Goal: Task Accomplishment & Management: Manage account settings

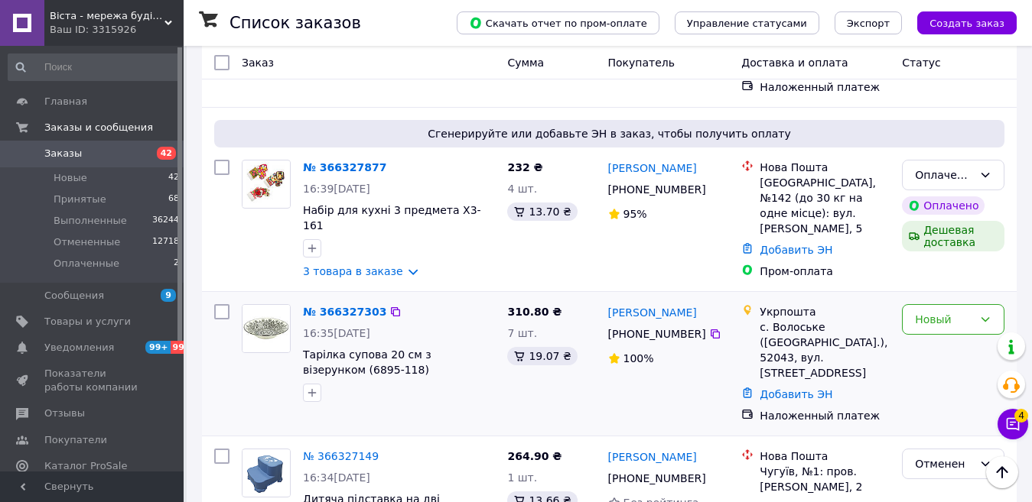
scroll to position [841, 0]
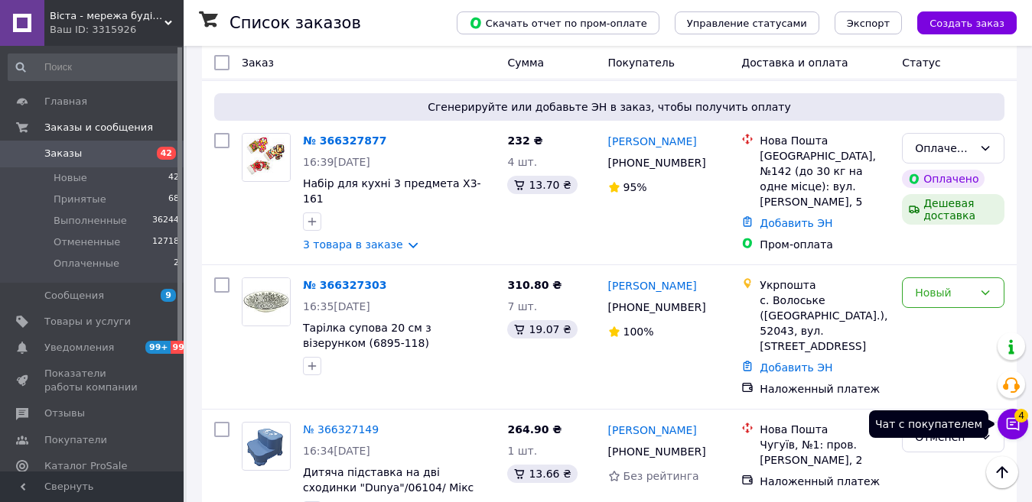
click at [1011, 419] on icon at bounding box center [1013, 424] width 13 height 13
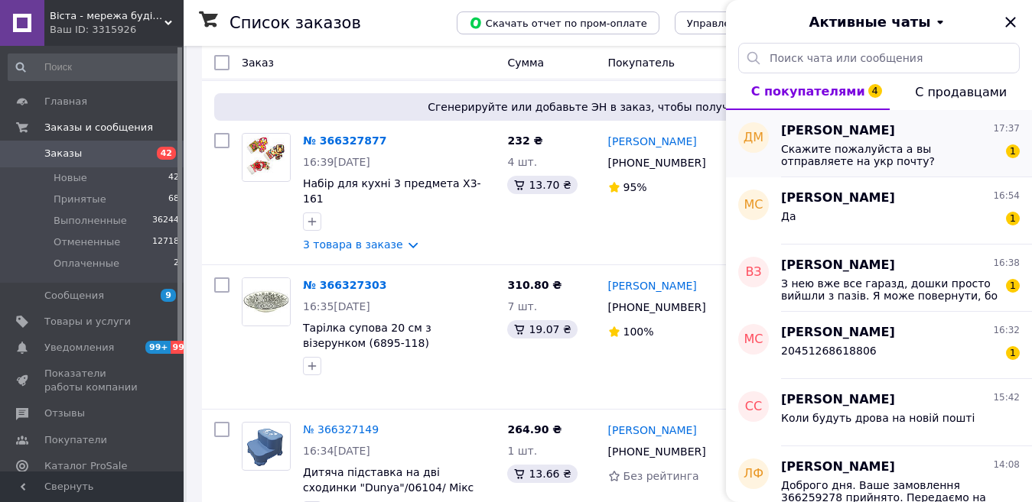
click at [884, 154] on span "Скажите пожалуйста а вы отправляете на укр почту?" at bounding box center [889, 155] width 217 height 24
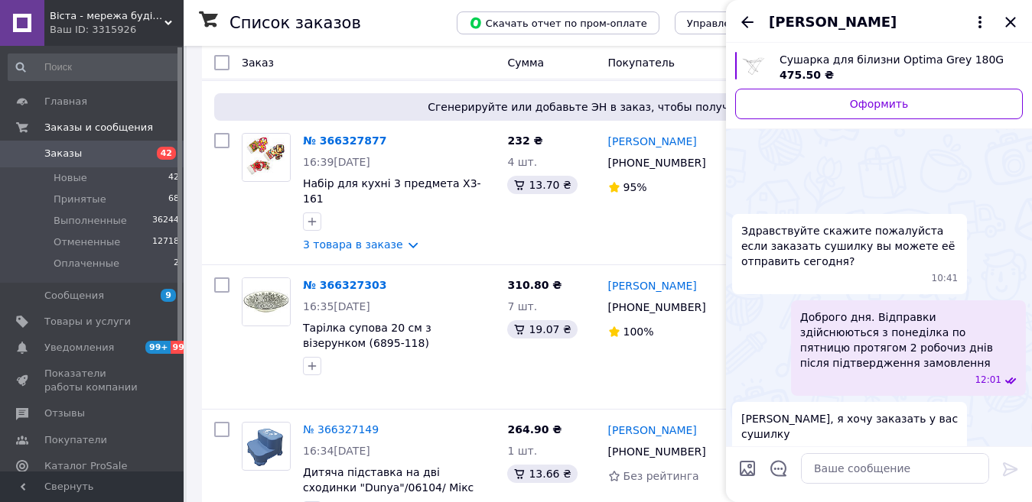
scroll to position [385, 0]
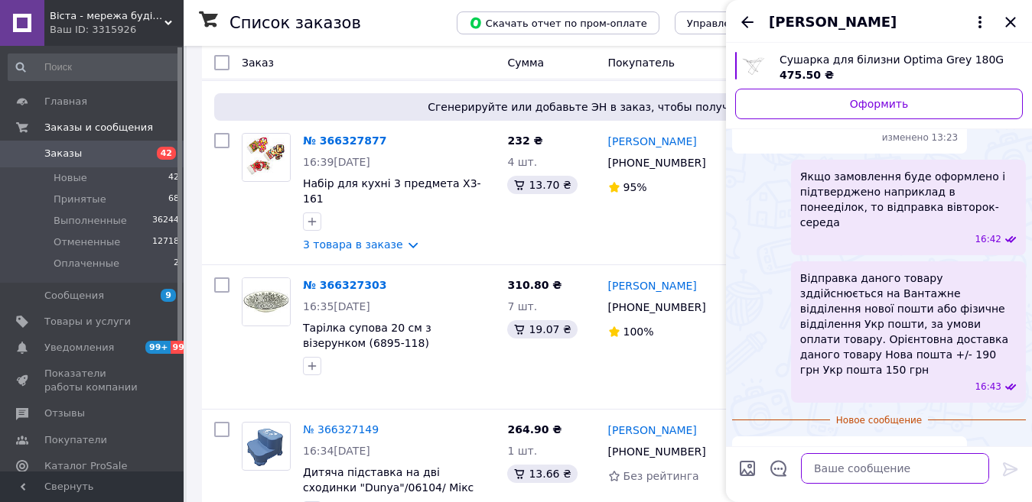
click at [844, 464] on textarea at bounding box center [895, 469] width 188 height 31
type textarea "Так як вказано вище."
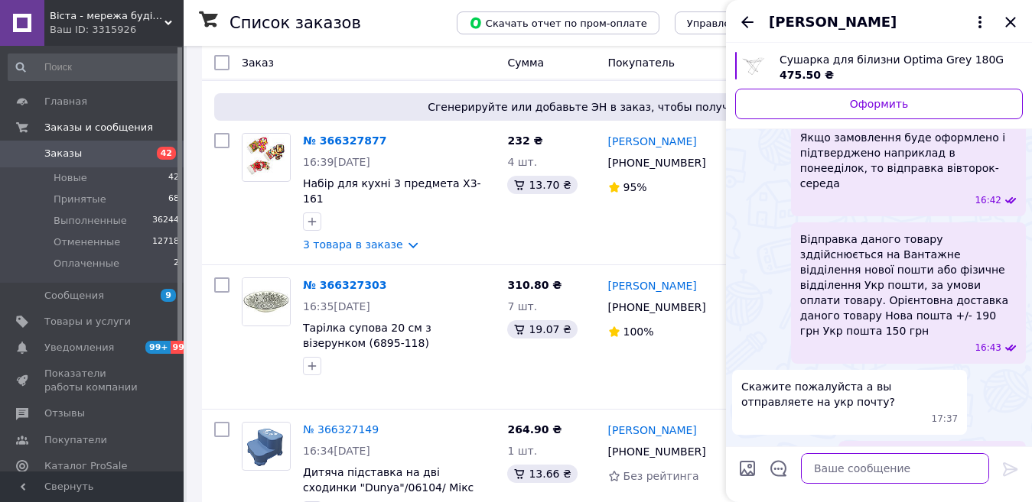
scroll to position [359, 0]
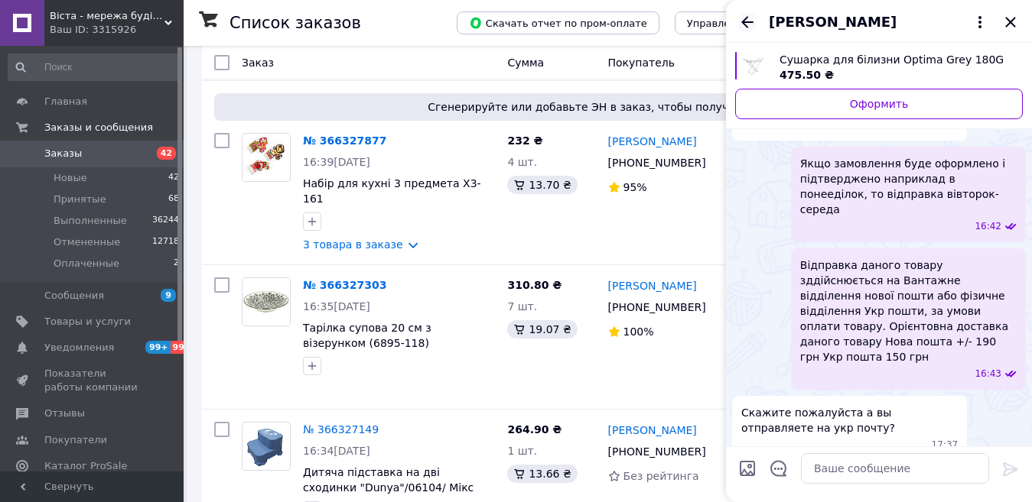
click at [746, 21] on icon "Назад" at bounding box center [747, 21] width 12 height 11
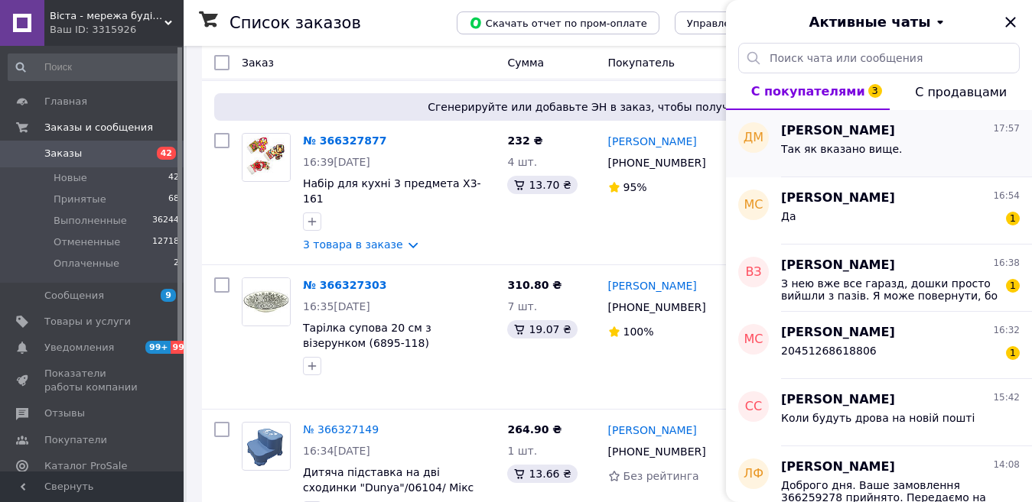
click at [850, 145] on span "Так як вказано вище." at bounding box center [841, 149] width 121 height 12
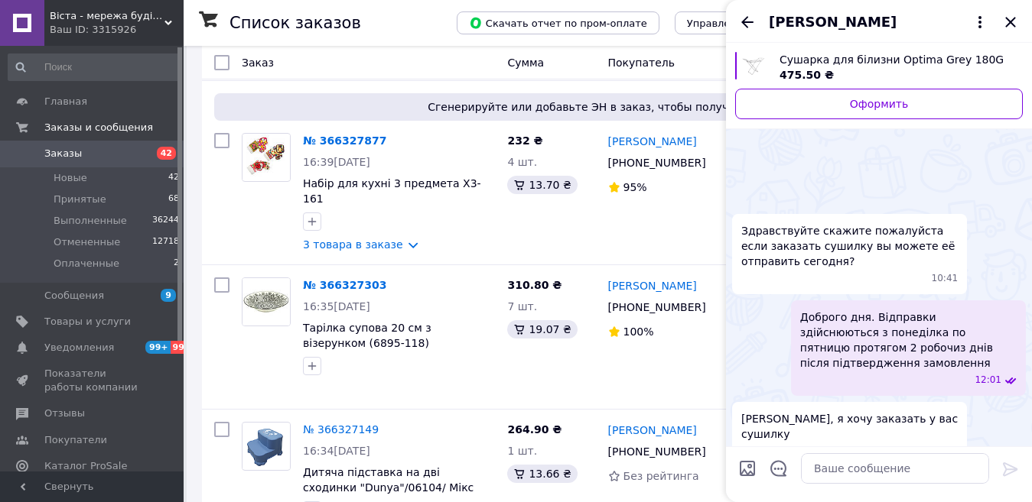
scroll to position [398, 0]
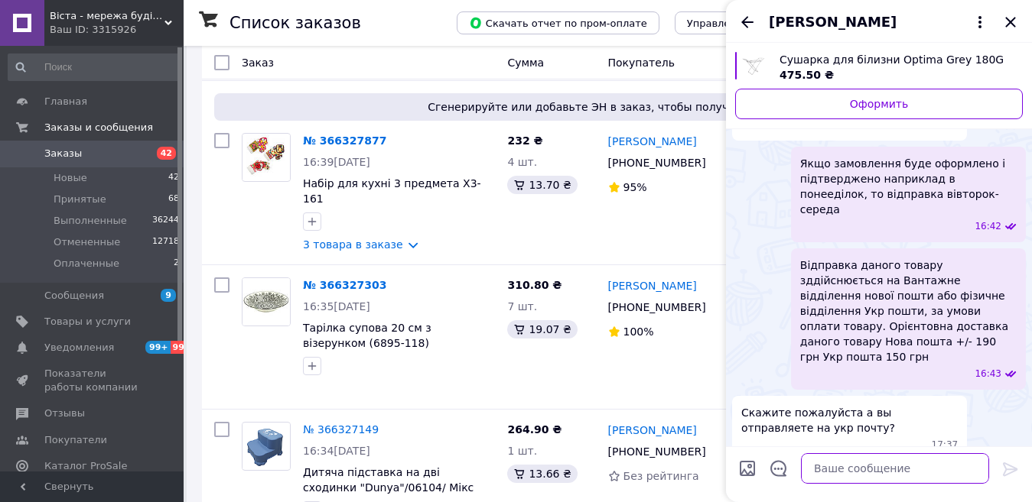
click at [842, 470] on textarea at bounding box center [895, 469] width 188 height 31
type textarea "Якщо фізичне відділення, не перевізне"
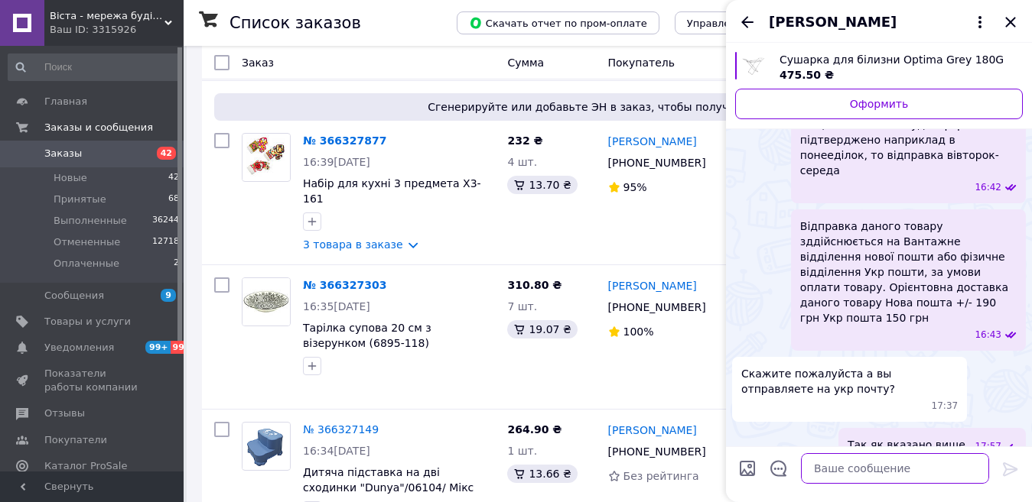
scroll to position [415, 0]
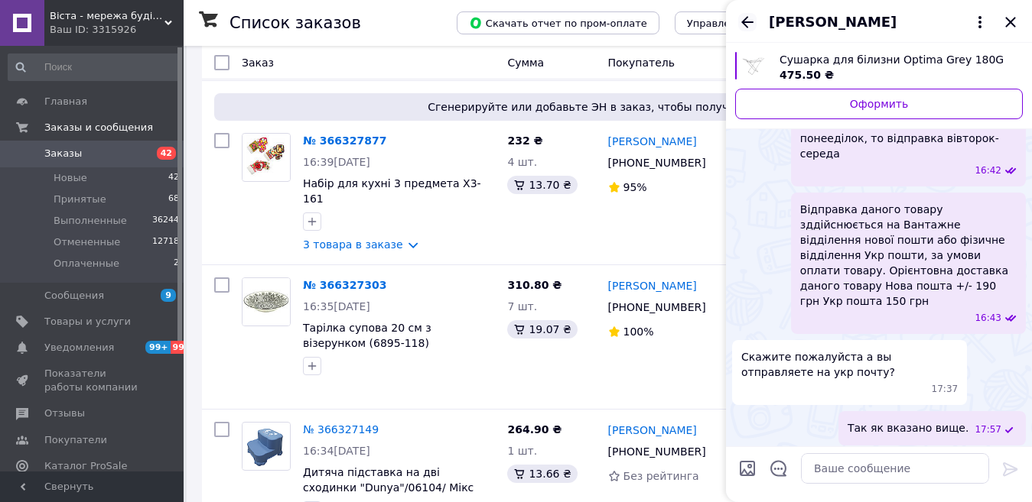
click at [746, 18] on icon "Назад" at bounding box center [747, 21] width 12 height 11
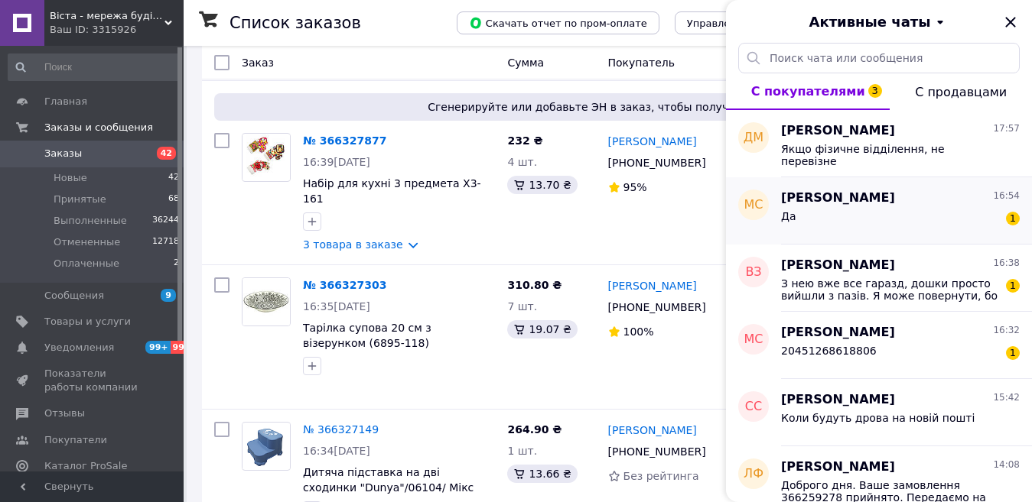
click at [796, 226] on div "Да 1" at bounding box center [900, 219] width 239 height 24
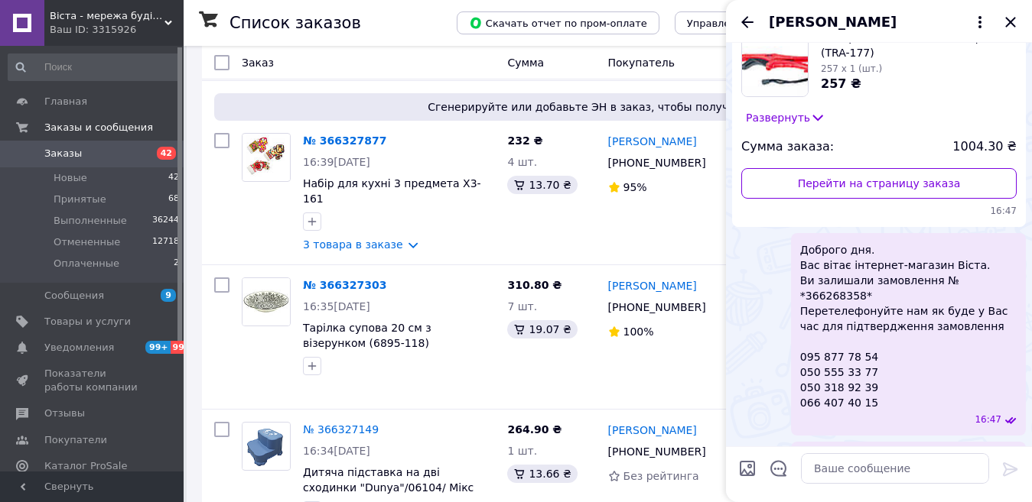
scroll to position [25, 0]
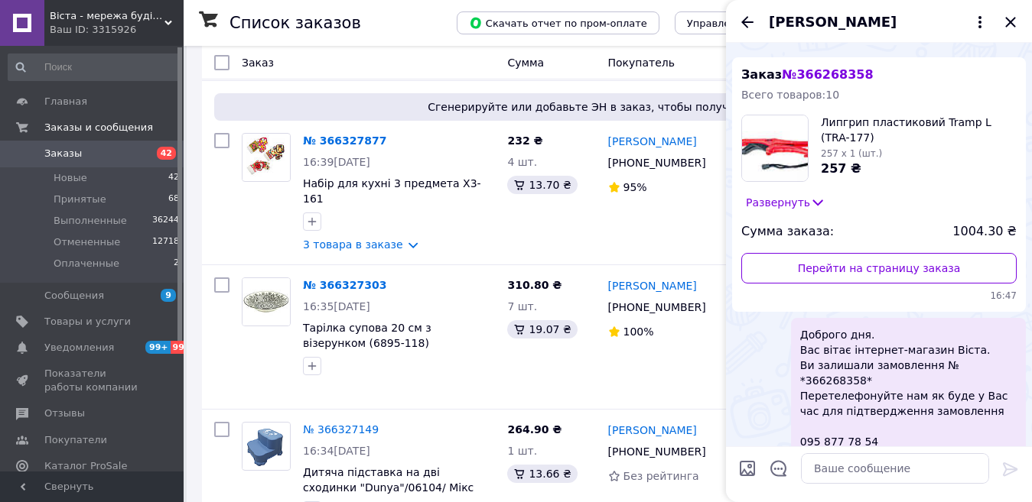
click at [810, 198] on icon at bounding box center [817, 202] width 15 height 15
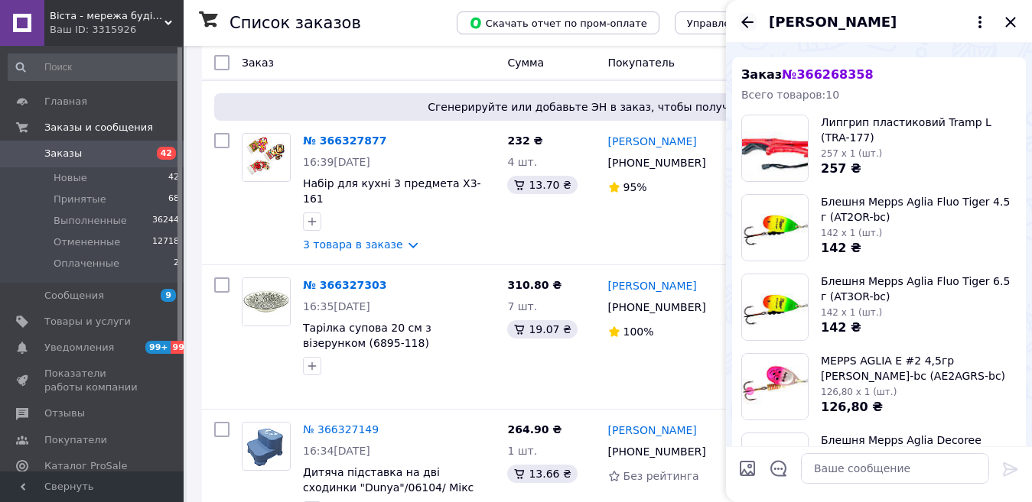
click at [746, 21] on icon "Назад" at bounding box center [747, 21] width 12 height 11
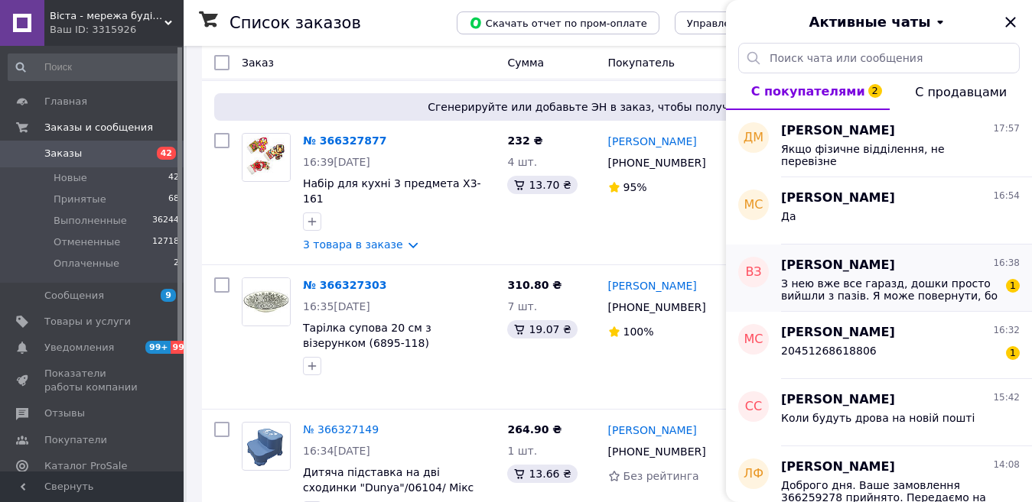
click at [821, 297] on span "З нею вже все гаразд, дошки просто вийшли з пазів. Я може повернути, бо мені не…" at bounding box center [889, 290] width 217 height 24
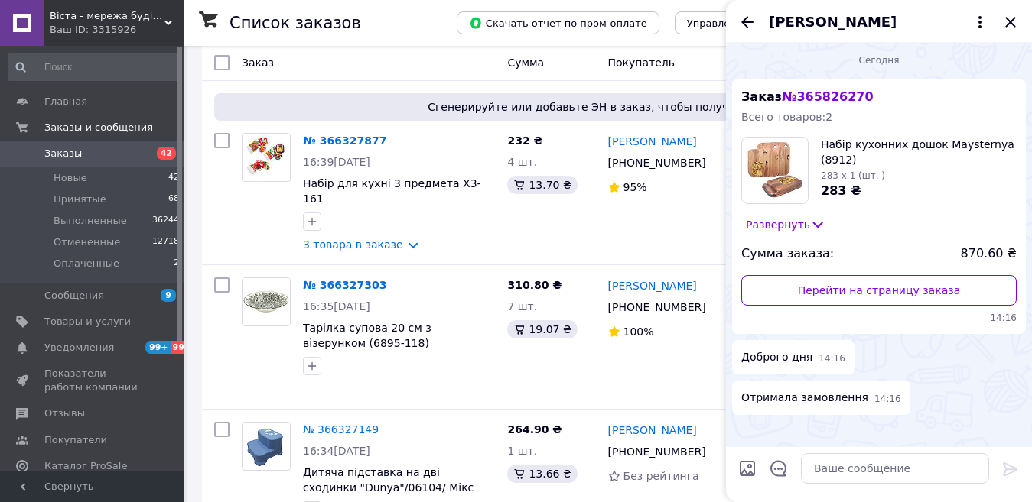
scroll to position [0, 0]
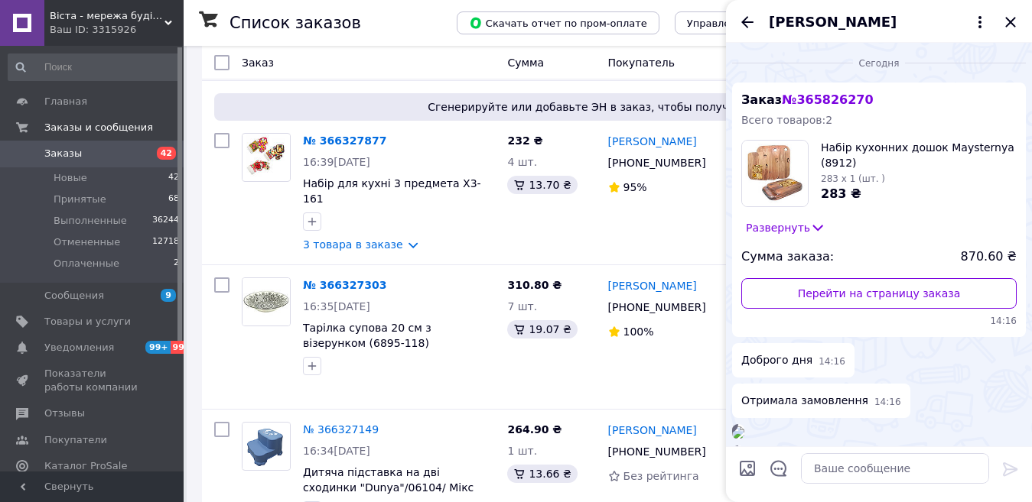
click at [810, 225] on icon at bounding box center [817, 227] width 15 height 15
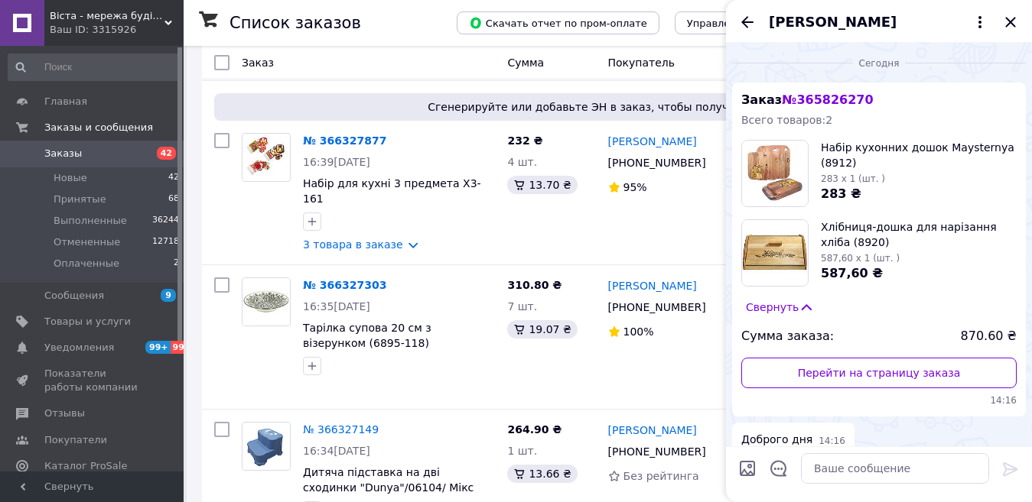
click at [740, 10] on div "Валерия Захарко" at bounding box center [879, 21] width 306 height 43
click at [742, 14] on icon "Назад" at bounding box center [747, 22] width 18 height 18
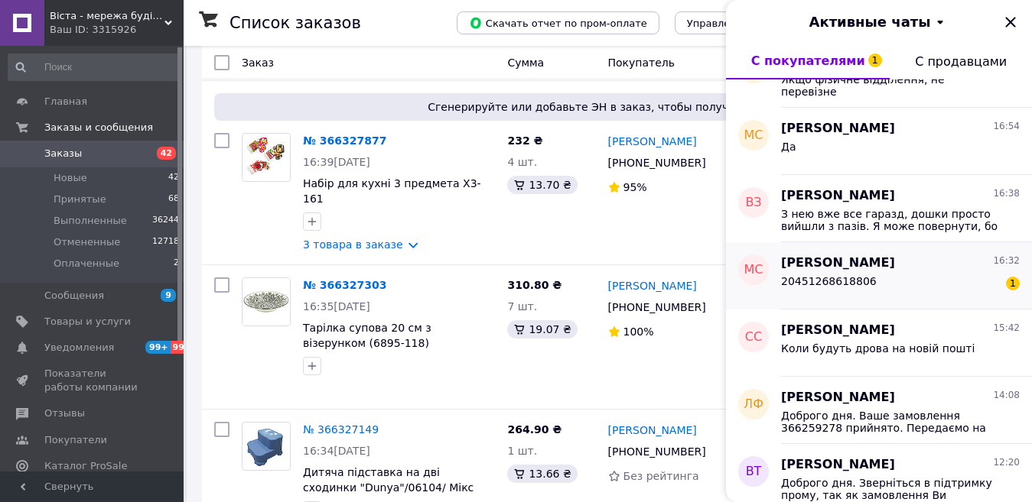
scroll to position [76, 0]
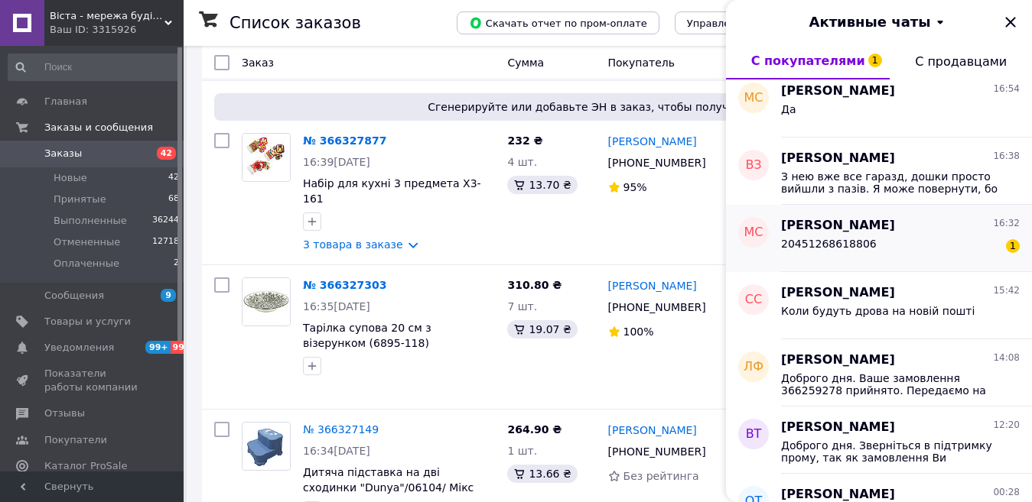
click at [883, 250] on div "20451268618806 1" at bounding box center [900, 247] width 239 height 24
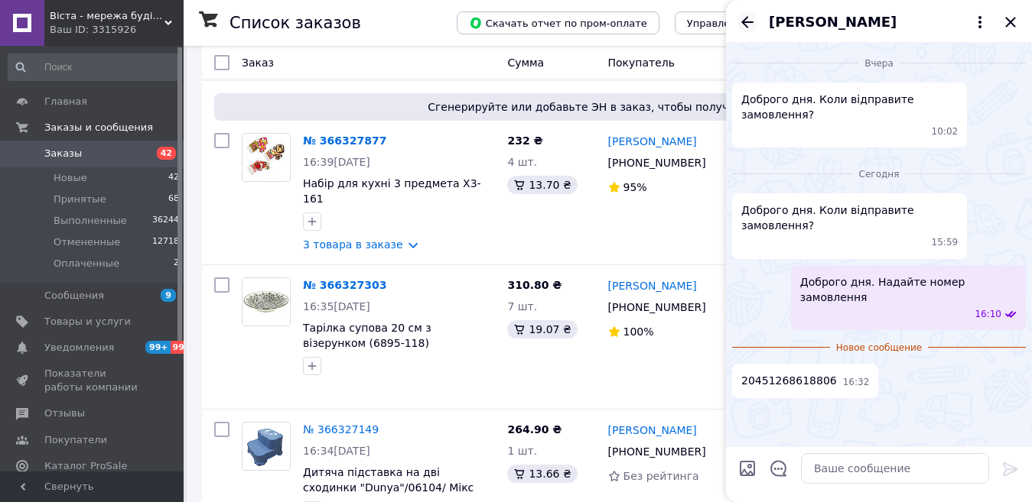
click at [743, 28] on icon "Назад" at bounding box center [747, 22] width 18 height 18
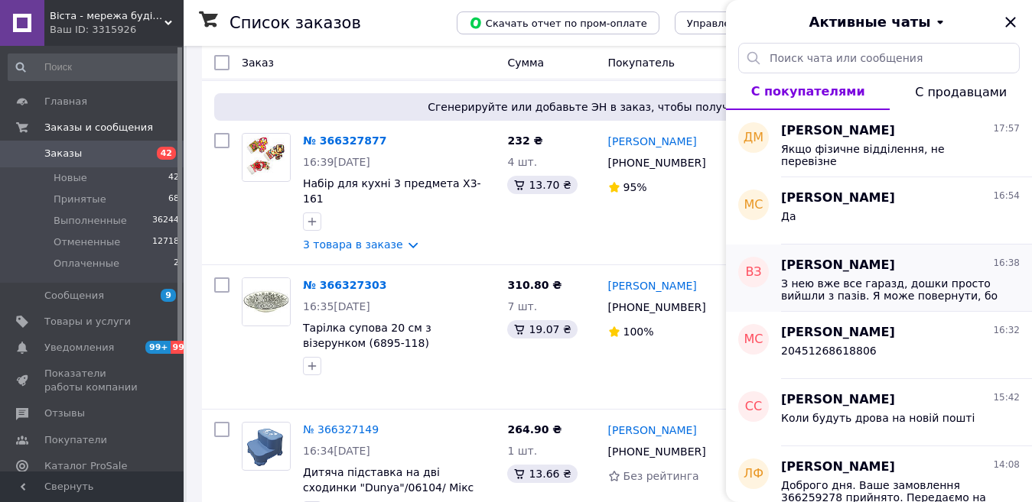
click at [826, 291] on span "З нею вже все гаразд, дошки просто вийшли з пазів. Я може повернути, бо мені не…" at bounding box center [889, 290] width 217 height 24
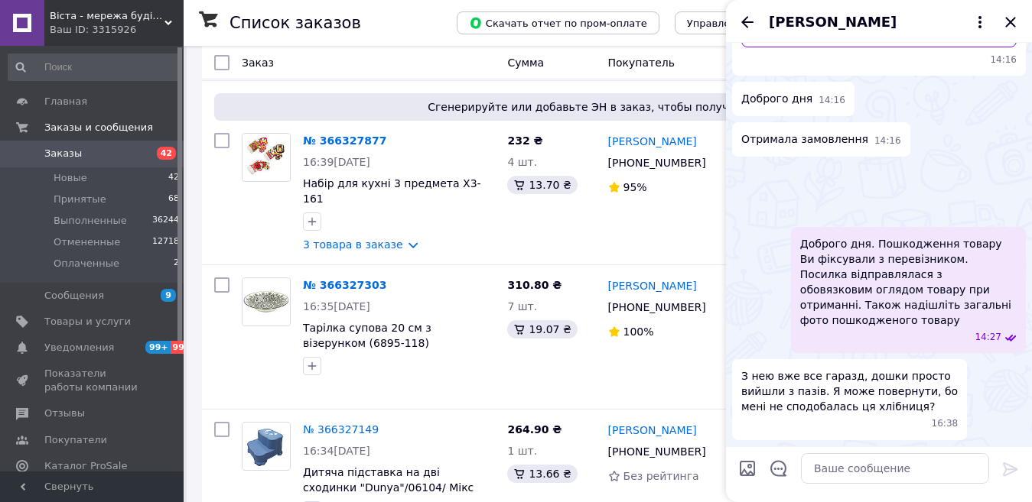
scroll to position [429, 0]
click at [744, 199] on img at bounding box center [738, 193] width 12 height 12
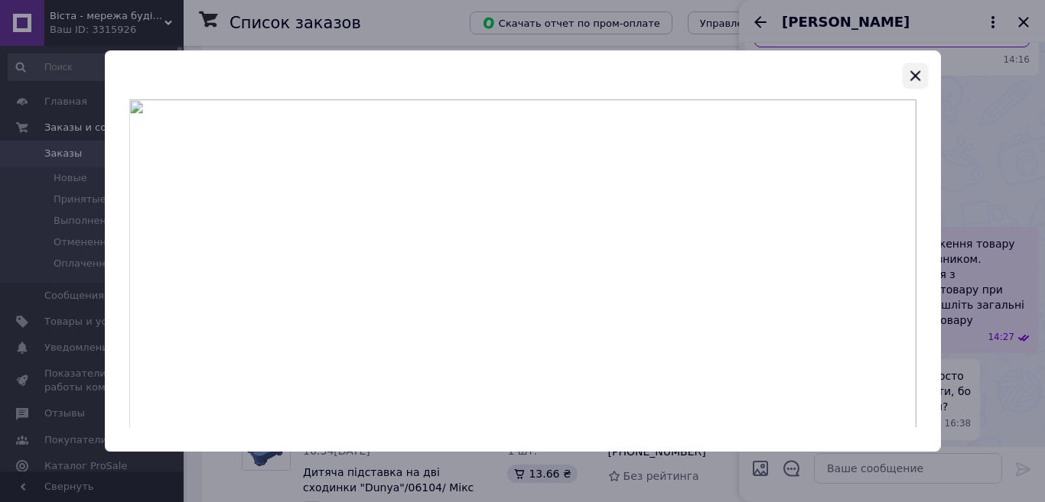
click at [916, 77] on icon "button" at bounding box center [915, 76] width 18 height 18
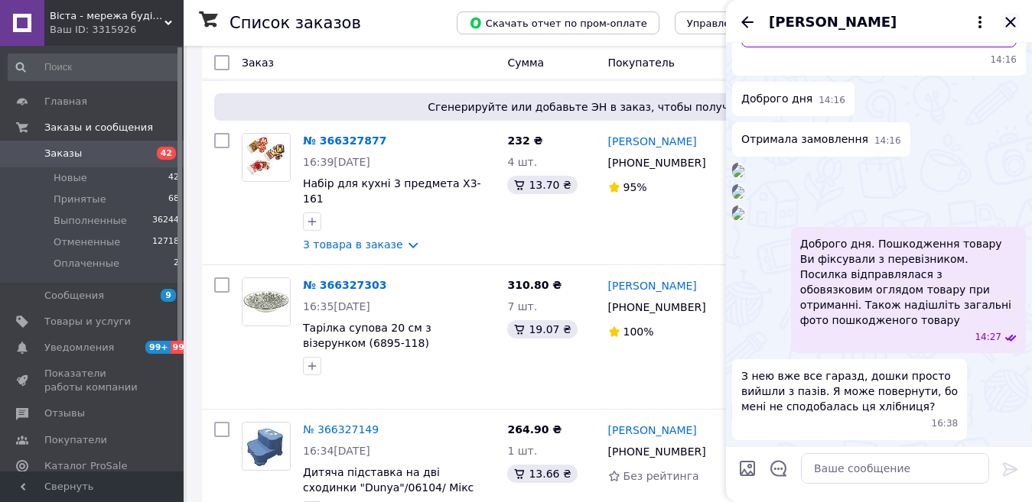
click at [1010, 20] on icon "Закрыть" at bounding box center [1010, 22] width 18 height 18
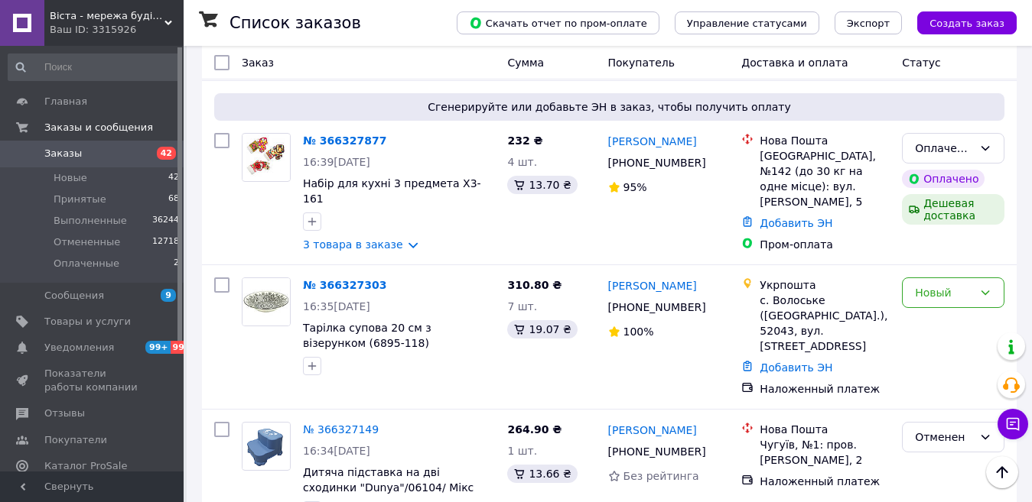
click at [102, 154] on span "Заказы" at bounding box center [92, 154] width 97 height 14
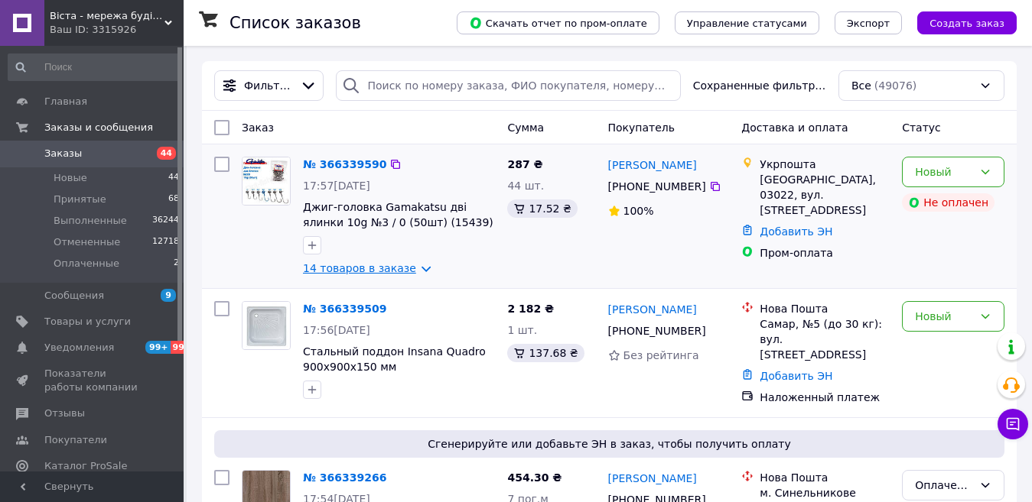
click at [415, 266] on link "14 товаров в заказе" at bounding box center [359, 268] width 113 height 12
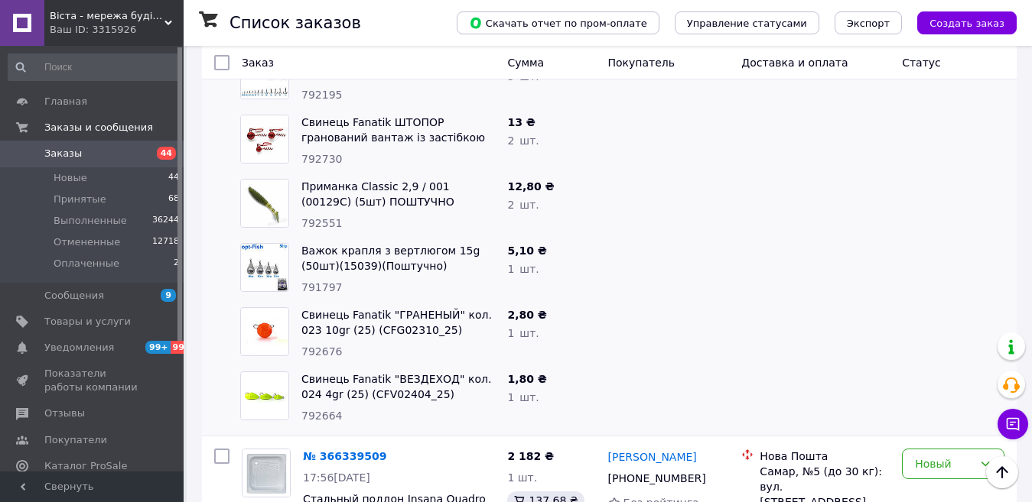
scroll to position [841, 0]
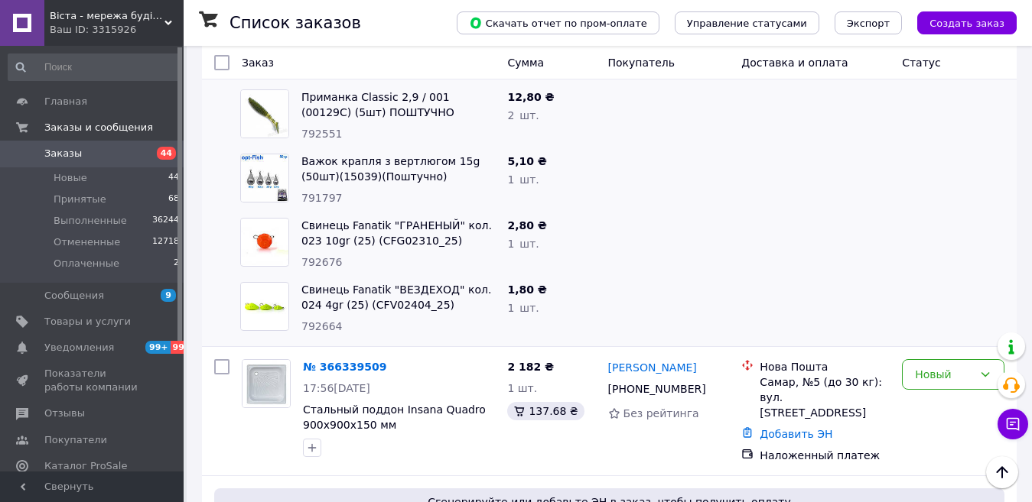
click at [67, 154] on span "Заказы" at bounding box center [62, 154] width 37 height 14
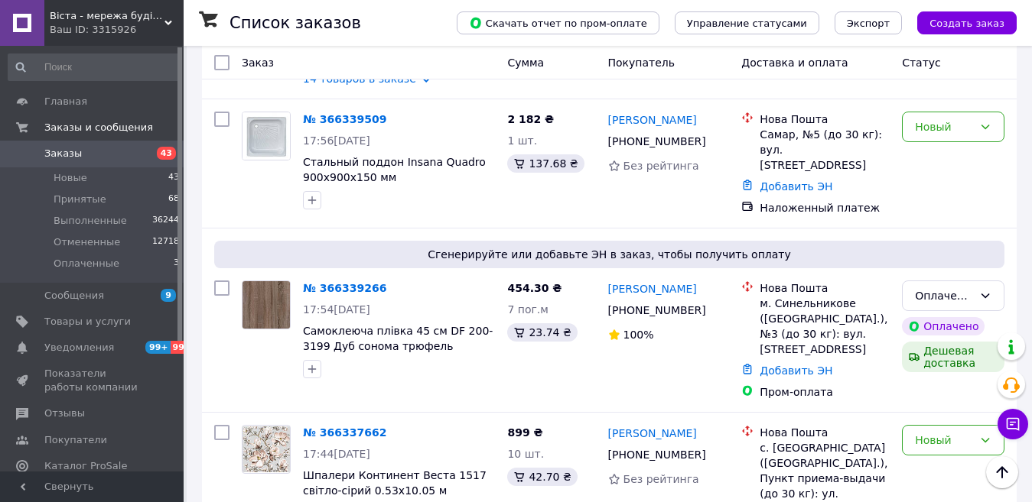
scroll to position [535, 0]
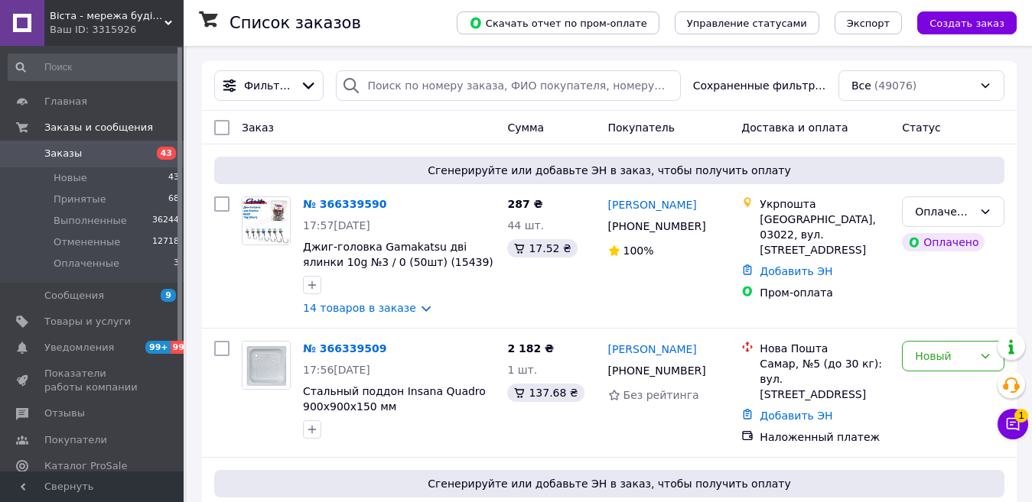
click at [128, 162] on link "Заказы 43" at bounding box center [94, 154] width 188 height 26
click at [96, 28] on div "Ваш ID: 3315926" at bounding box center [117, 30] width 134 height 14
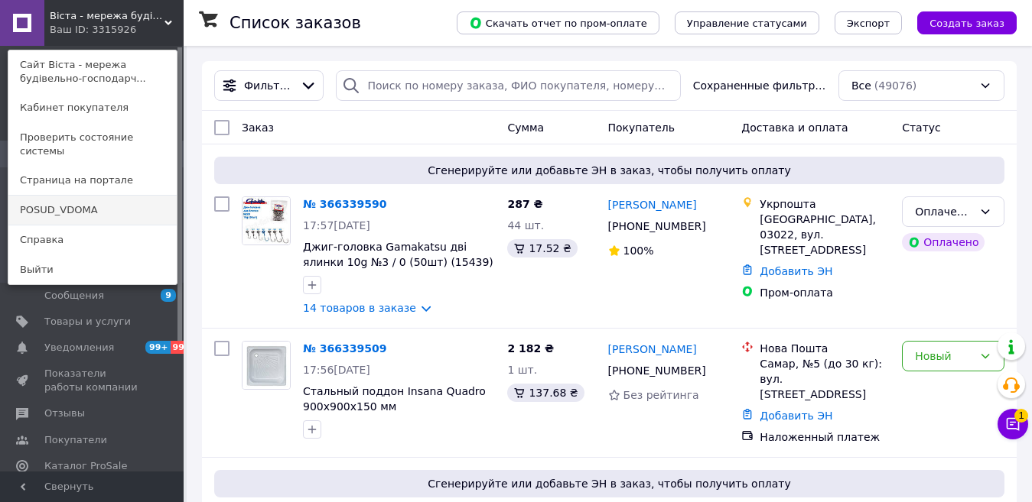
click at [79, 196] on link "POSUD_VDOMA" at bounding box center [92, 210] width 168 height 29
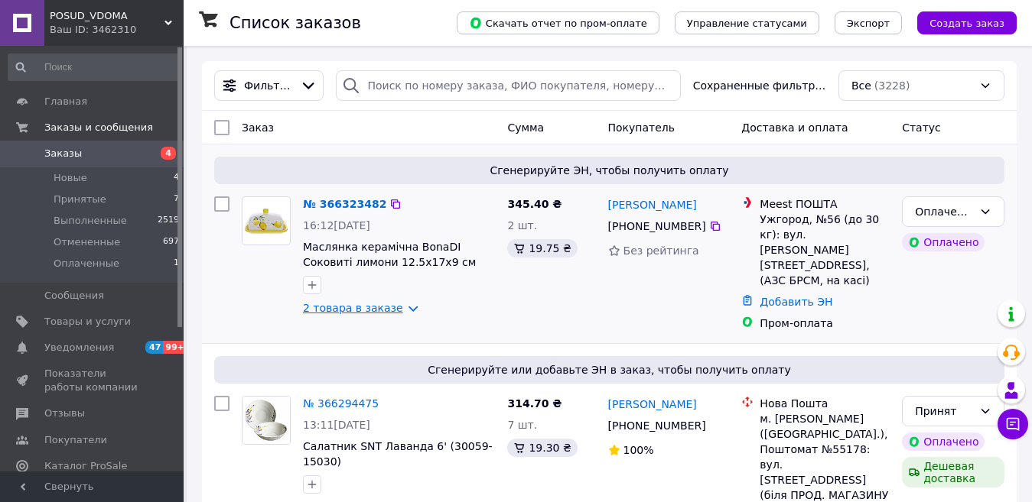
click at [398, 312] on link "2 товара в заказе" at bounding box center [353, 308] width 100 height 12
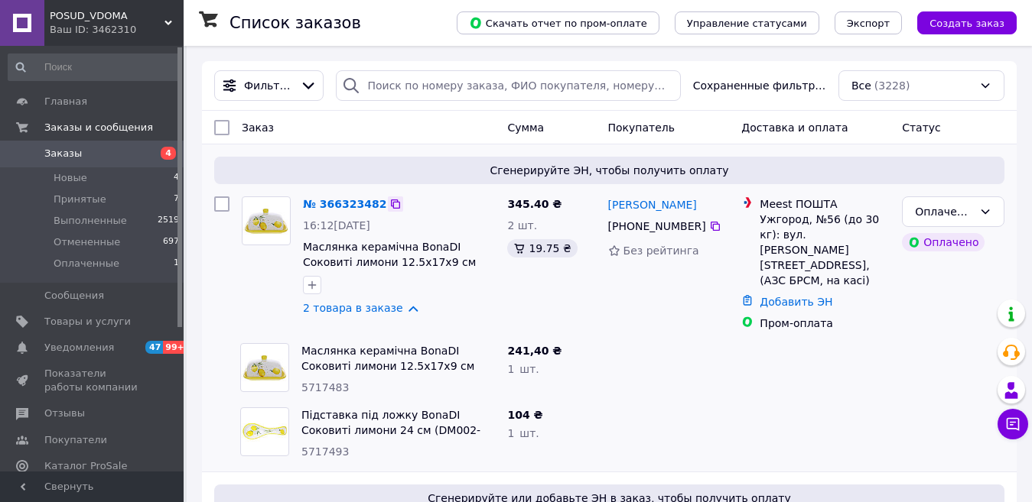
click at [389, 206] on icon at bounding box center [395, 204] width 12 height 12
click at [711, 226] on icon at bounding box center [715, 226] width 9 height 9
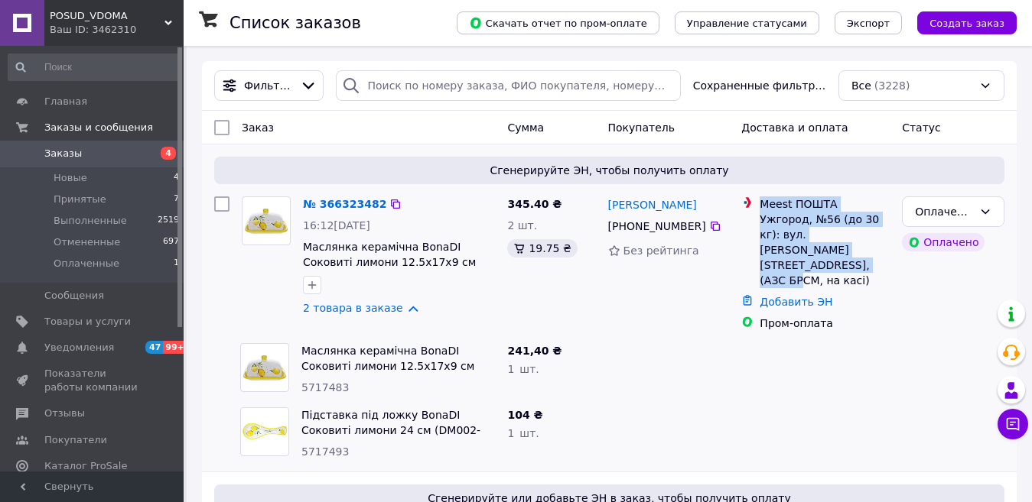
drag, startPoint x: 859, startPoint y: 252, endPoint x: 756, endPoint y: 203, distance: 113.9
click at [756, 203] on div "Meest ПОШТА Ужгород, №56 (до 30 кг): вул. Бабяка Миколи, 26, (АЗС БРСМ, на касі)" at bounding box center [815, 243] width 154 height 92
copy div "Meest ПОШТА Ужгород, №56 (до 30 кг): вул. Бабяка Миколи, 26, (АЗС БРСМ, на касі)"
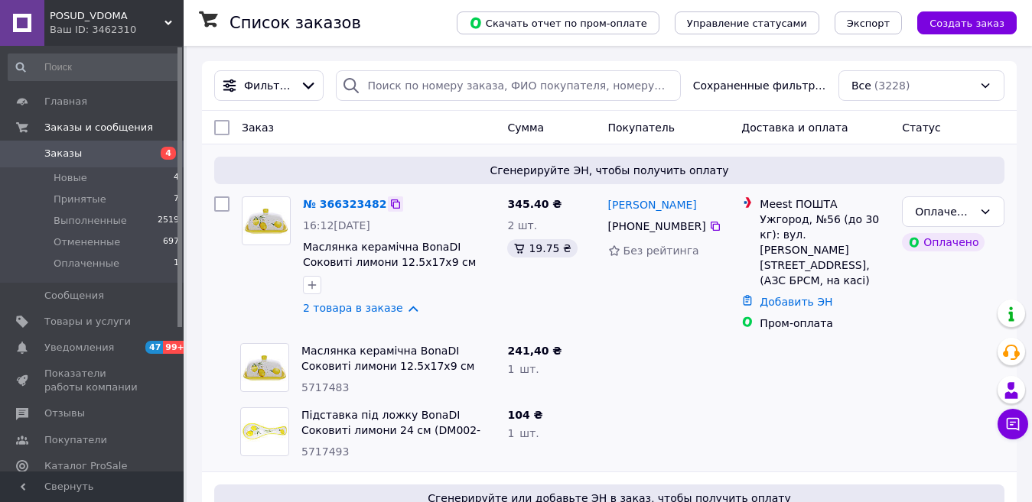
click at [389, 204] on icon at bounding box center [395, 204] width 12 height 12
click at [932, 203] on div "Оплаченный" at bounding box center [944, 211] width 58 height 17
click at [931, 240] on li "Принят" at bounding box center [953, 246] width 101 height 28
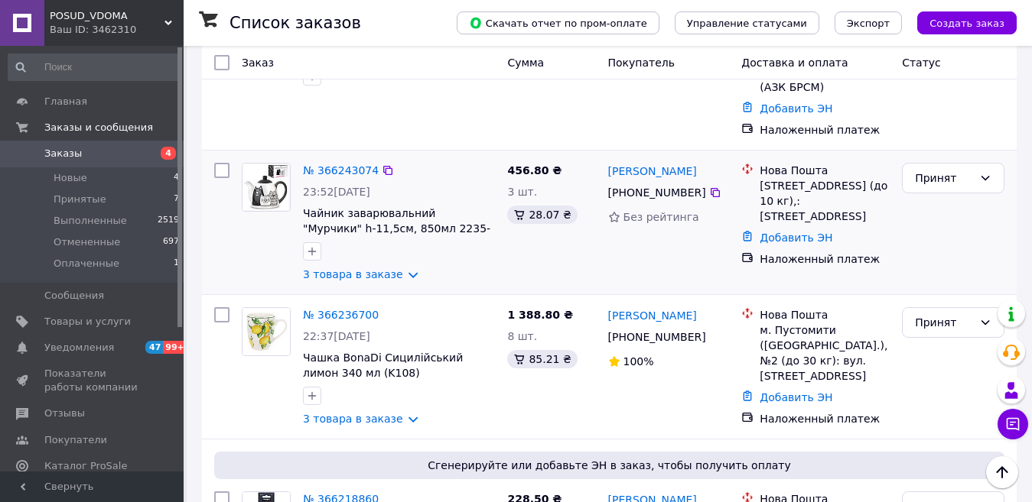
scroll to position [918, 0]
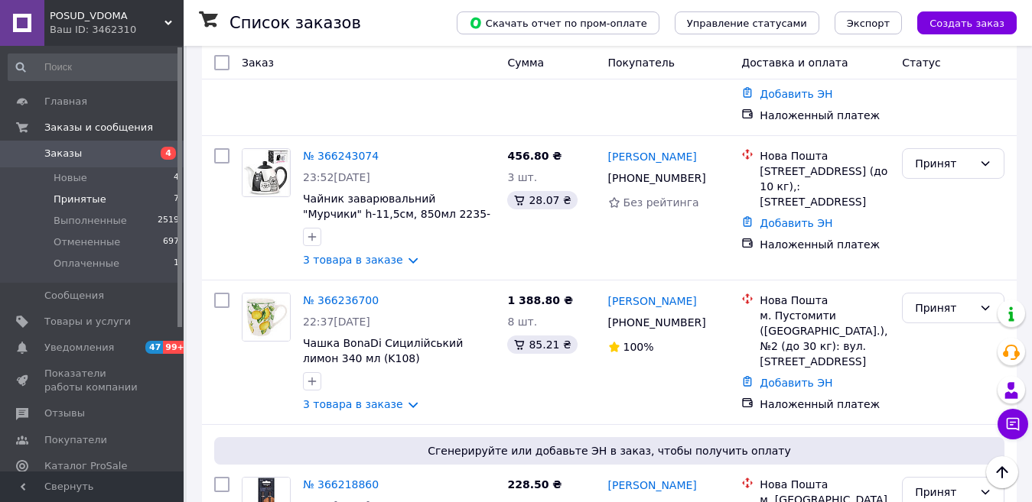
click at [127, 198] on li "Принятые 7" at bounding box center [94, 199] width 188 height 21
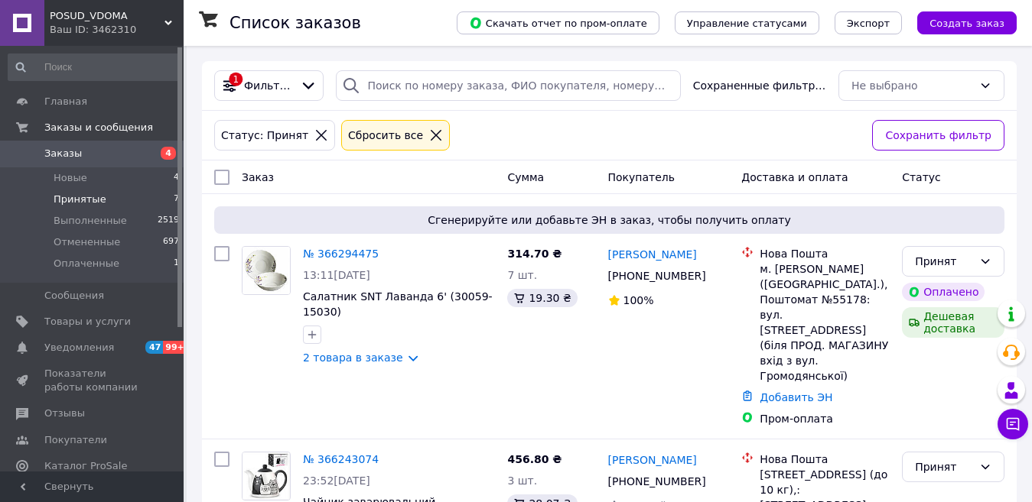
click at [91, 28] on div "Ваш ID: 3462310" at bounding box center [117, 30] width 134 height 14
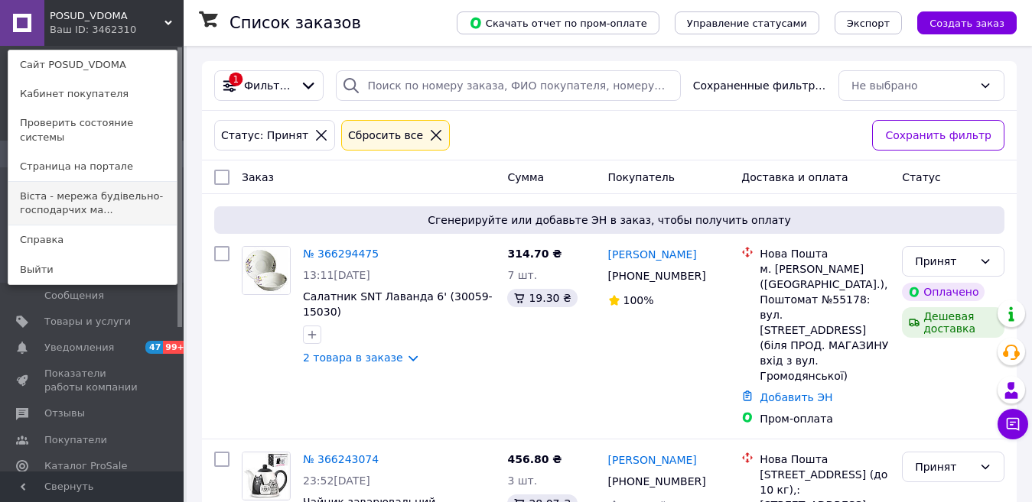
click at [83, 188] on link "Віста - мережа будівельно-господарчих ма..." at bounding box center [92, 203] width 168 height 43
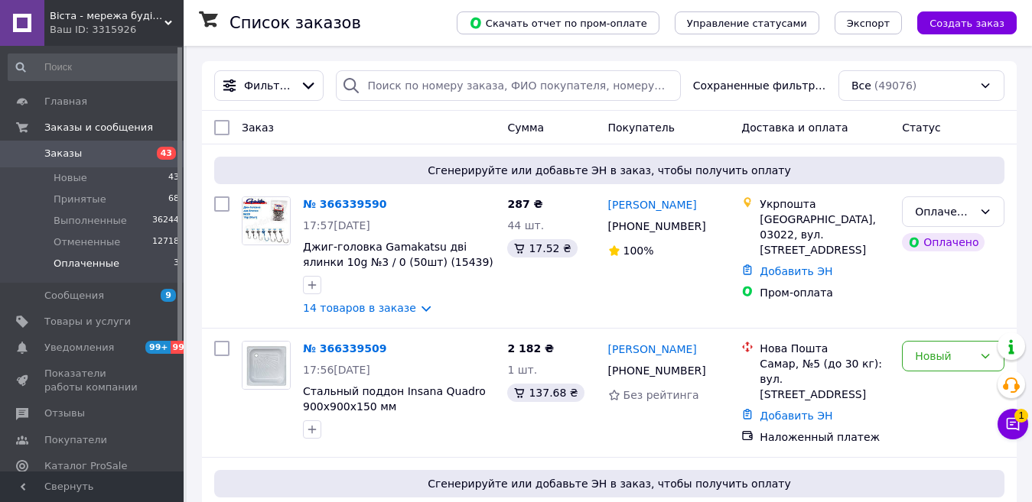
click at [114, 267] on li "Оплаченные 3" at bounding box center [94, 267] width 188 height 29
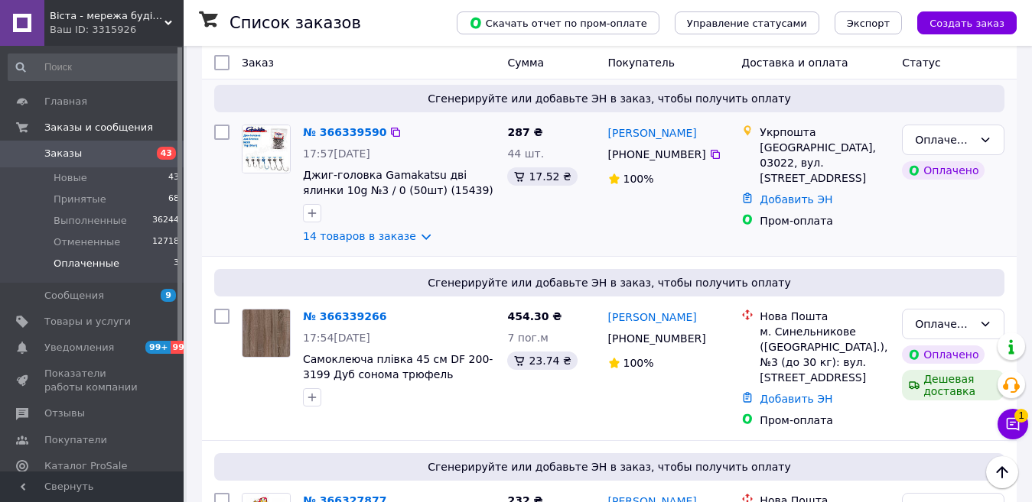
scroll to position [16, 0]
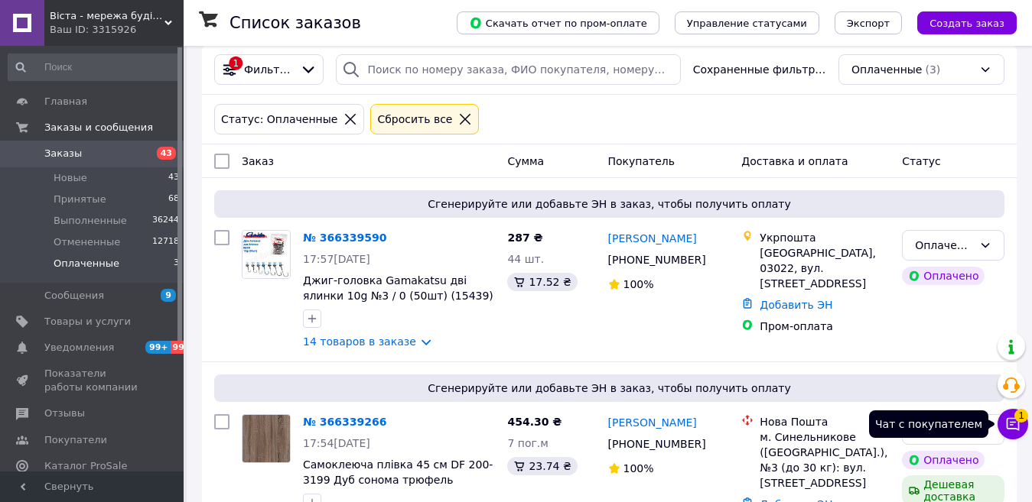
click at [1020, 429] on icon at bounding box center [1012, 424] width 15 height 15
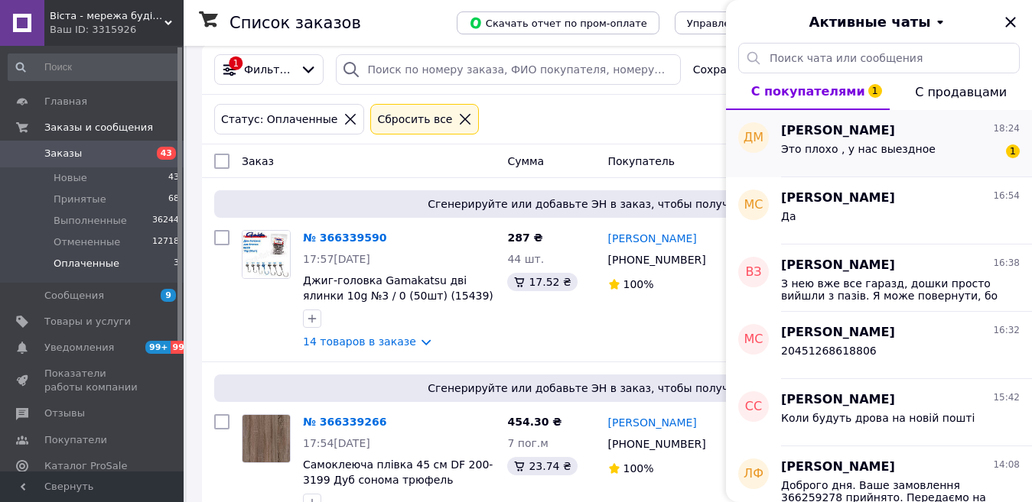
click at [903, 164] on div "Это плохо , у нас выездное" at bounding box center [858, 153] width 154 height 21
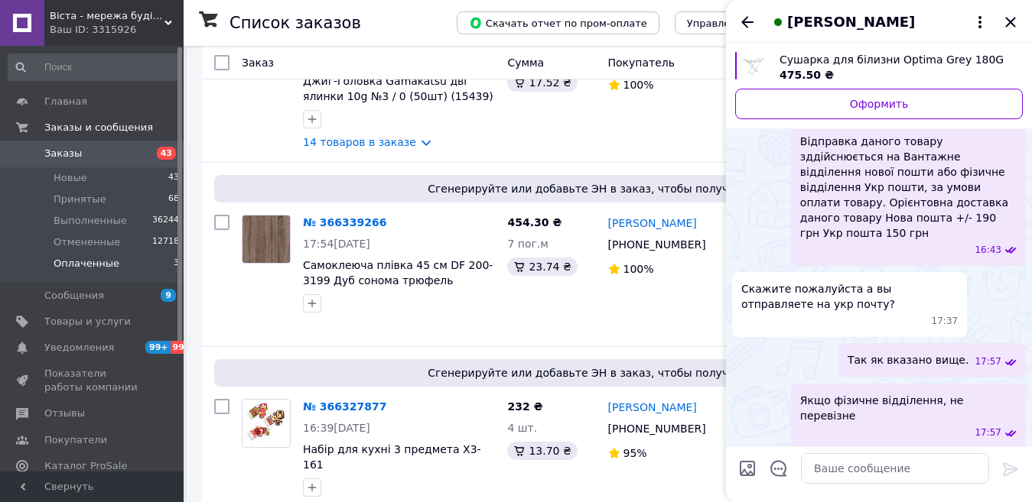
scroll to position [246, 0]
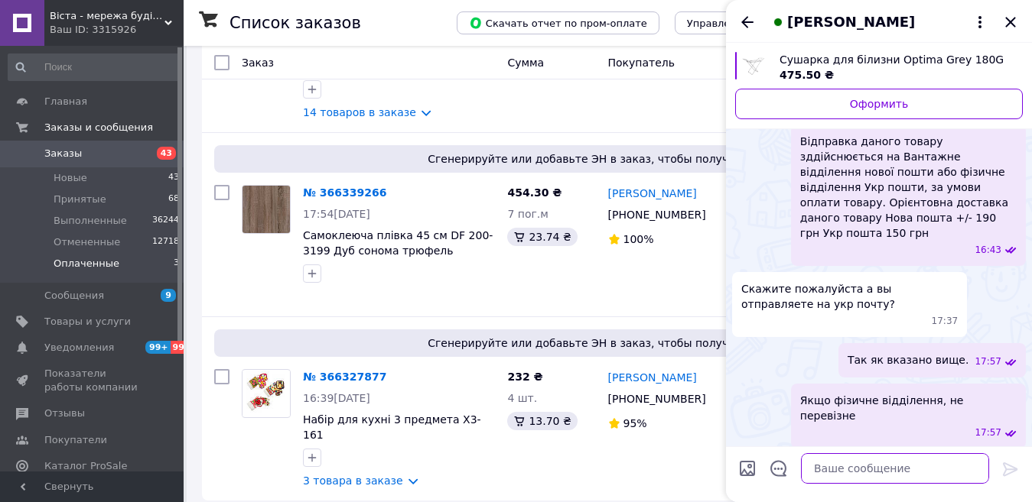
click at [857, 470] on textarea at bounding box center [895, 469] width 188 height 31
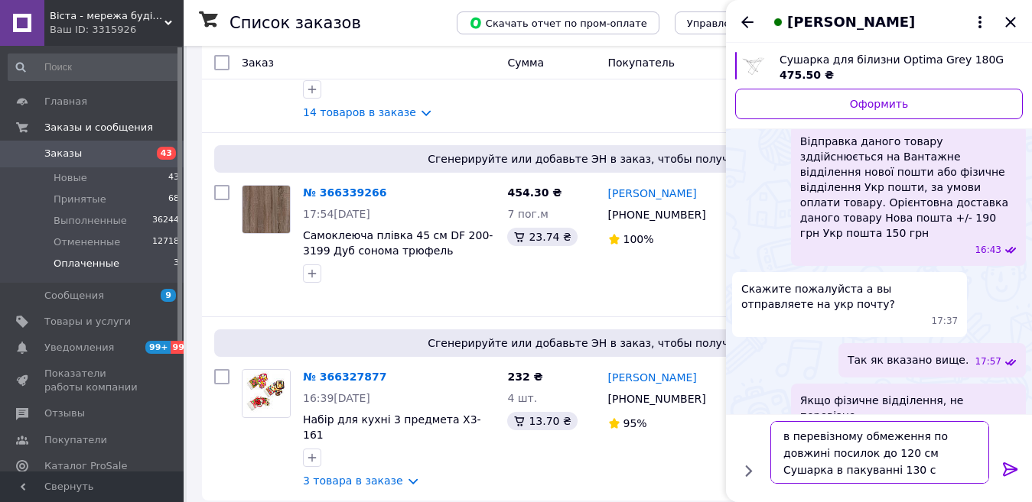
type textarea "в перевізному обмеження по довжині посилок до 120 см Сушарка в пакуванні 130 см"
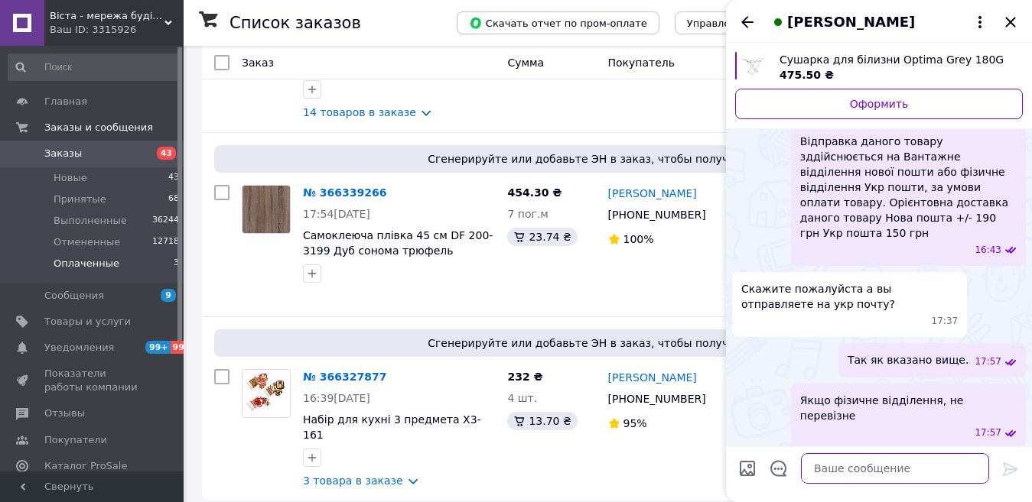
scroll to position [543, 0]
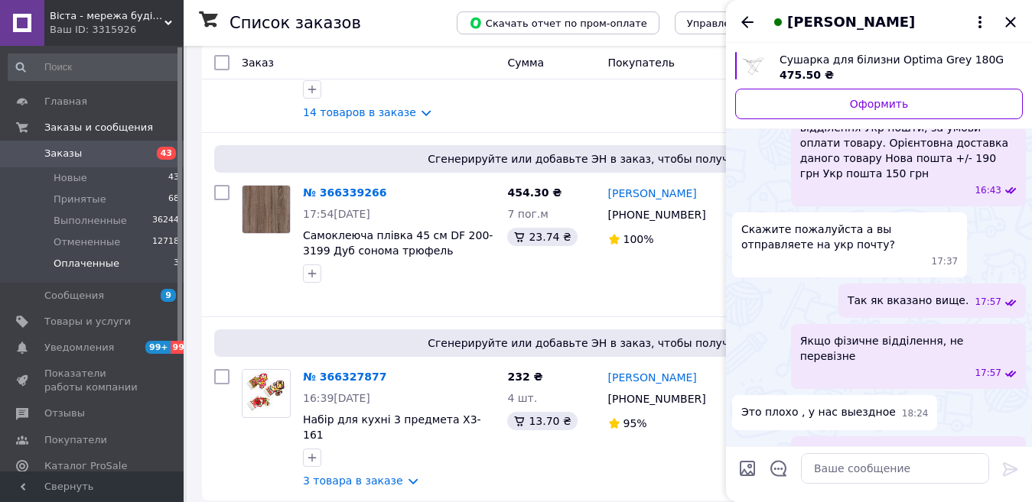
click at [750, 15] on icon "Назад" at bounding box center [747, 22] width 18 height 18
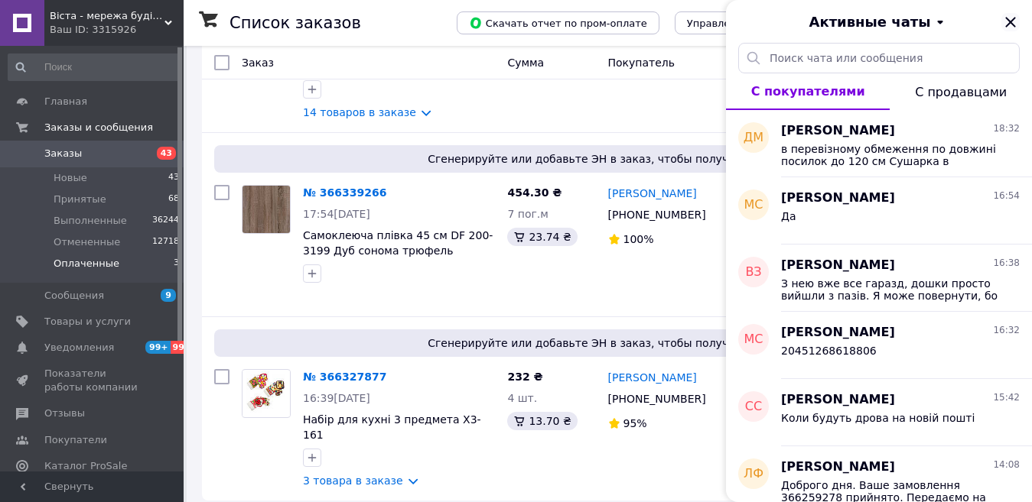
click at [1011, 18] on icon "Закрыть" at bounding box center [1010, 22] width 18 height 18
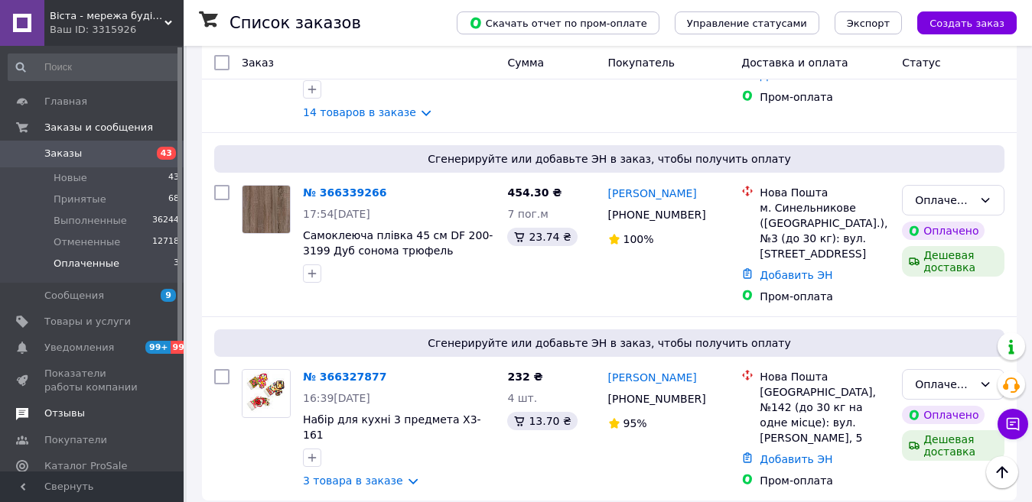
click at [84, 419] on span "Отзывы" at bounding box center [92, 414] width 97 height 14
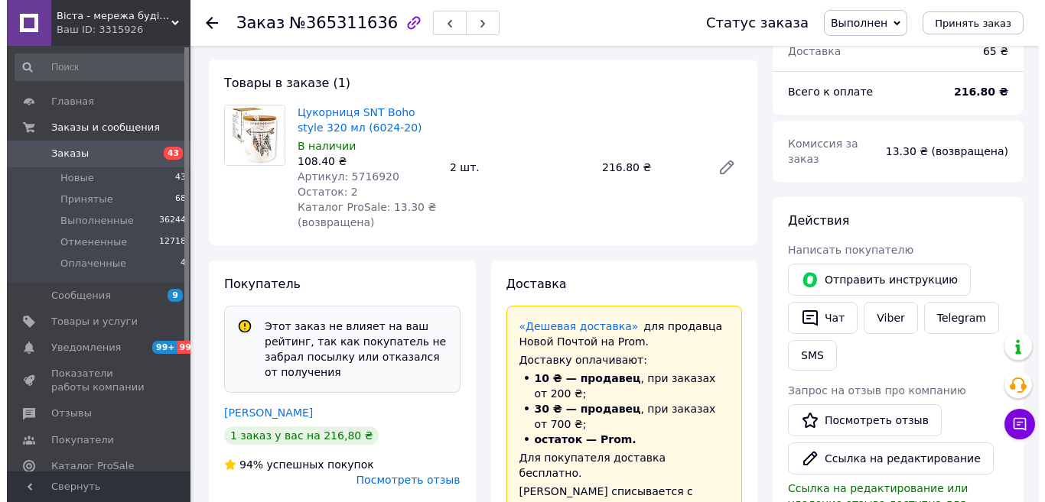
scroll to position [153, 0]
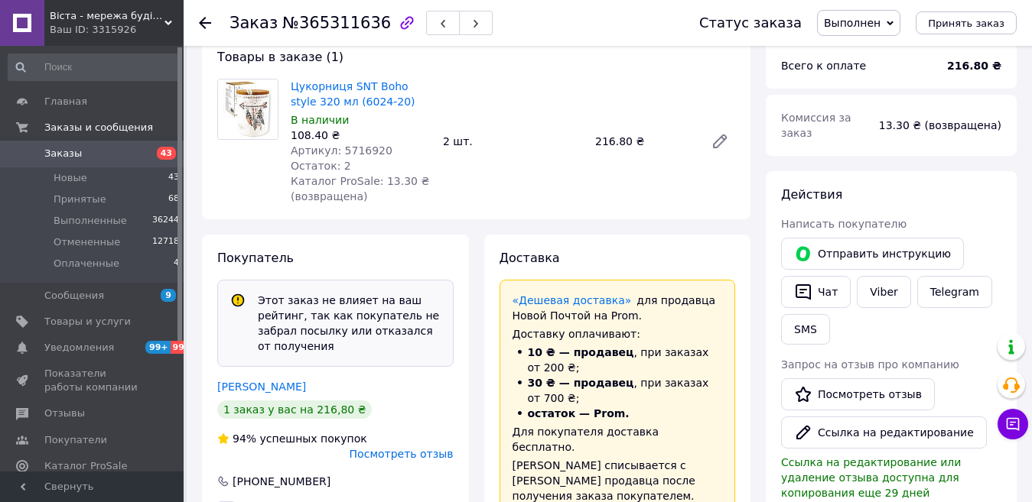
click at [400, 448] on span "Посмотреть отзыв" at bounding box center [402, 454] width 104 height 12
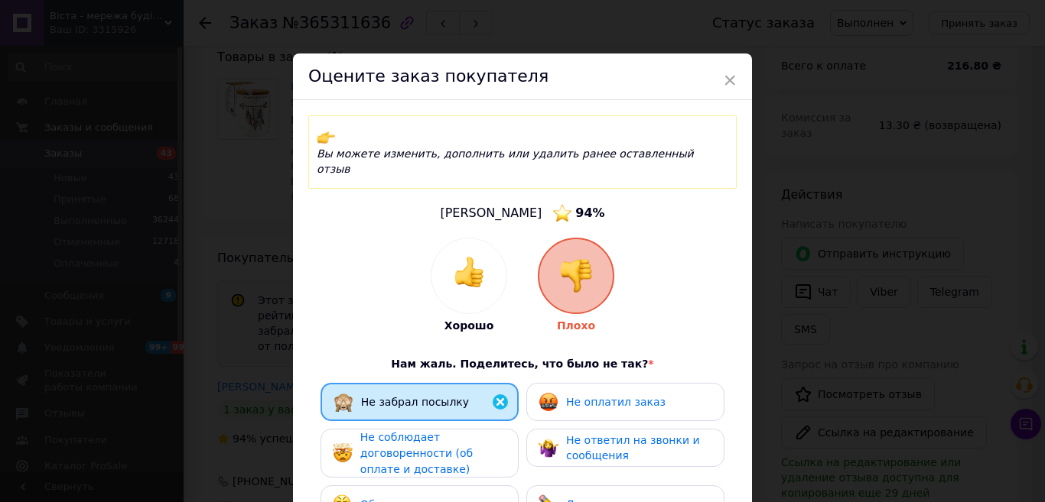
click at [602, 396] on span "Не оплатил заказ" at bounding box center [615, 402] width 99 height 12
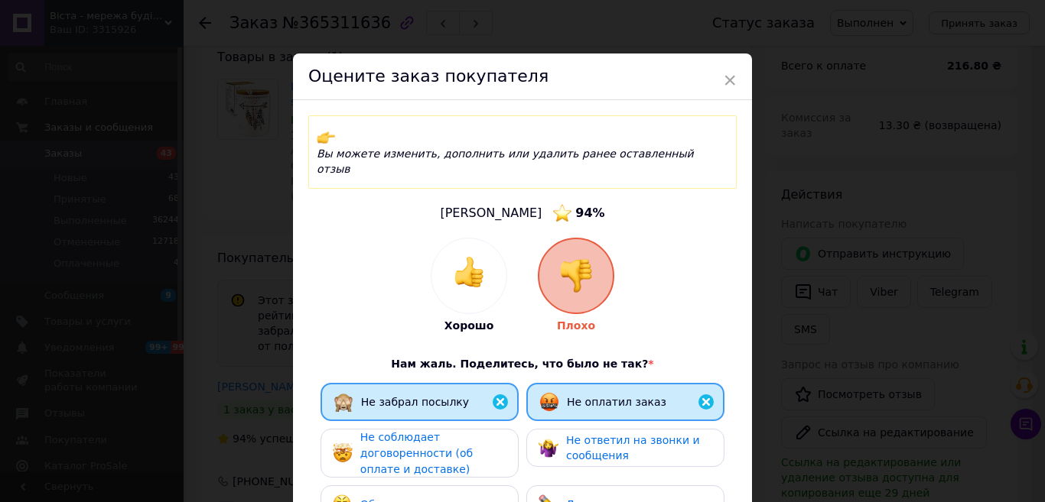
click at [473, 431] on span "Не соблюдает договоренности (об оплате и доставке)" at bounding box center [416, 453] width 112 height 44
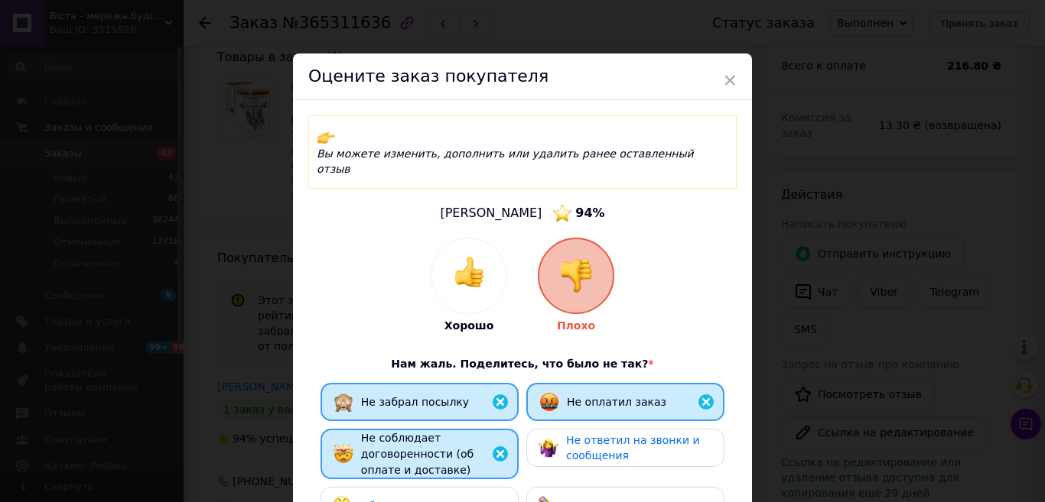
click at [447, 500] on span "Общение — неприятное" at bounding box center [428, 506] width 137 height 12
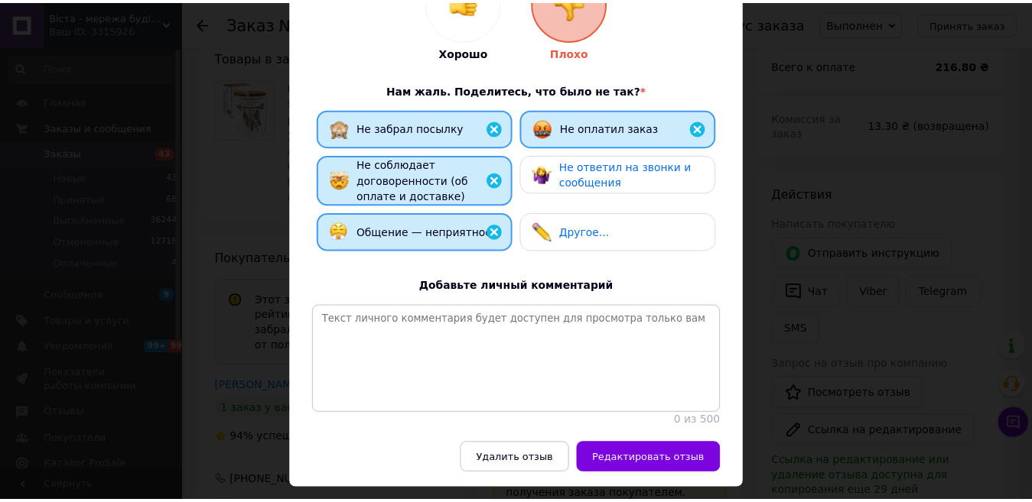
scroll to position [295, 0]
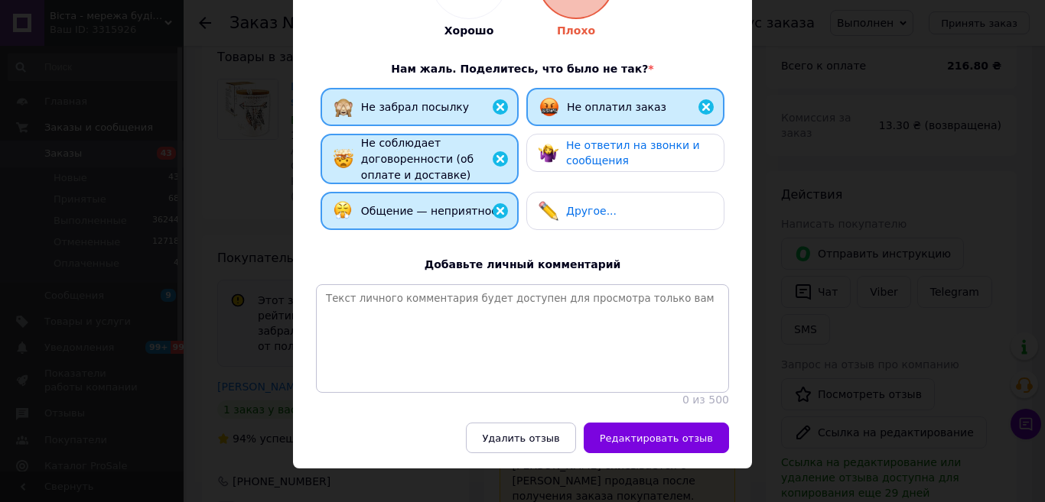
click at [667, 430] on button "Редактировать отзыв" at bounding box center [656, 438] width 145 height 31
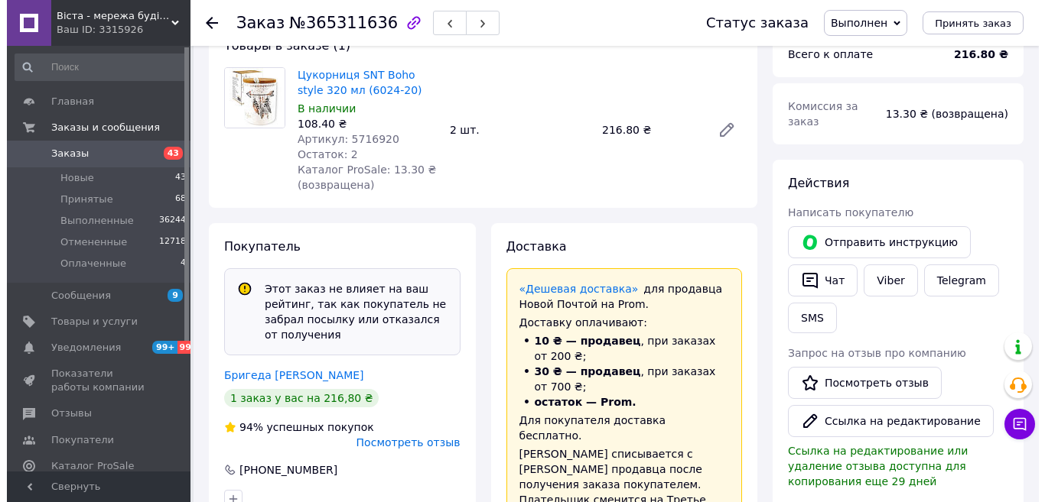
scroll to position [306, 0]
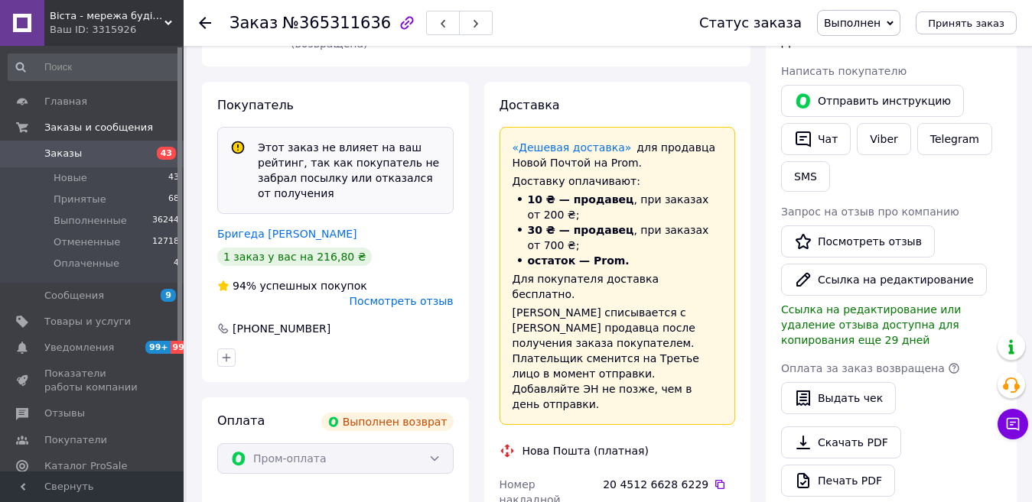
click at [415, 295] on span "Посмотреть отзыв" at bounding box center [402, 301] width 104 height 12
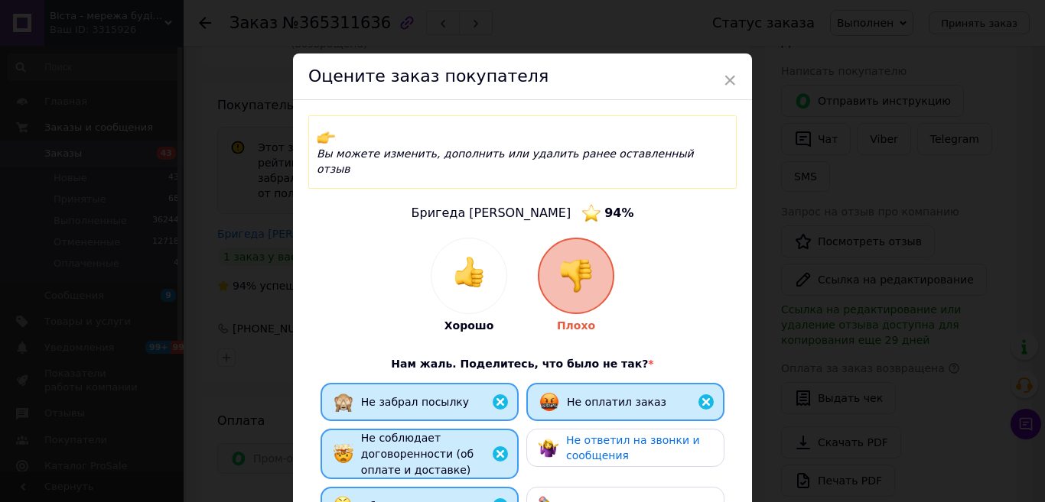
drag, startPoint x: 600, startPoint y: 416, endPoint x: 604, endPoint y: 423, distance: 8.3
click at [600, 434] on span "Не ответил на звонки и сообщения" at bounding box center [633, 448] width 134 height 28
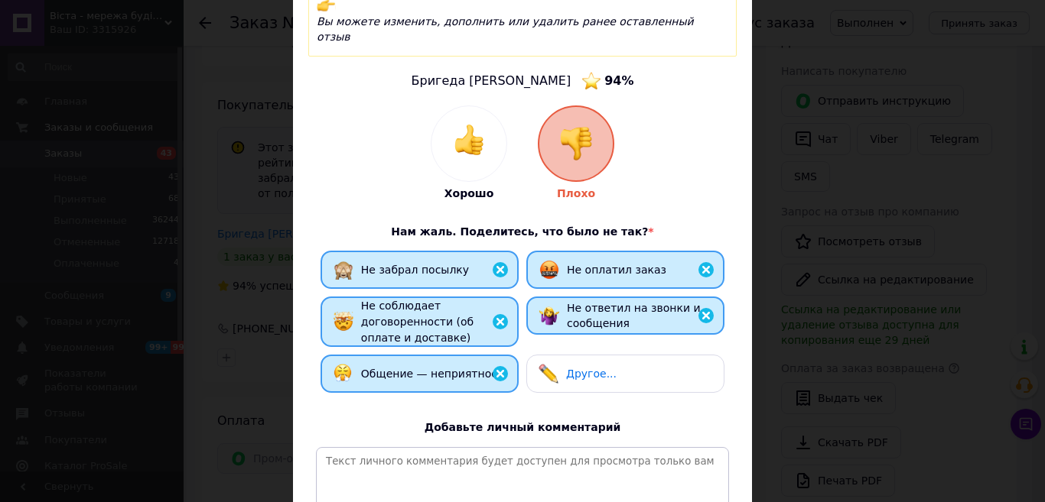
scroll to position [153, 0]
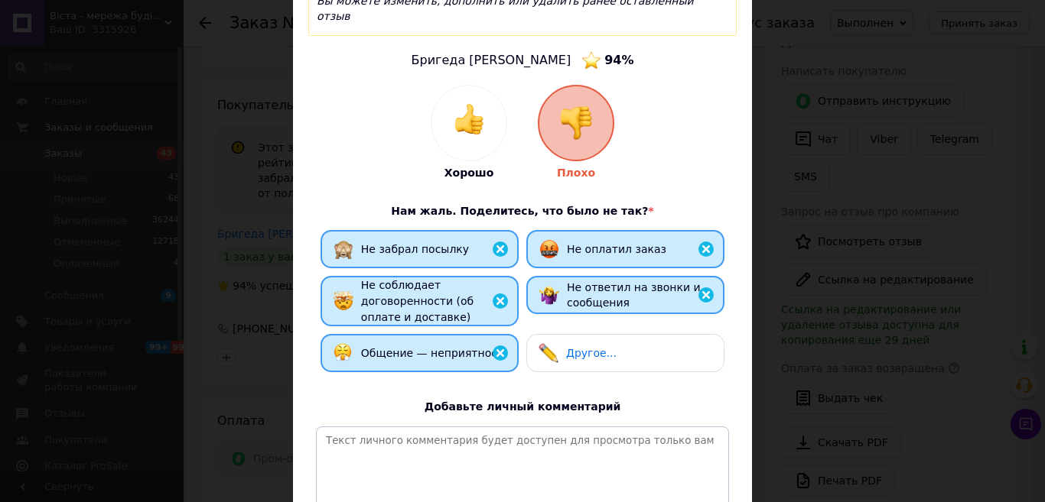
click at [629, 335] on div "Другое..." at bounding box center [625, 353] width 198 height 38
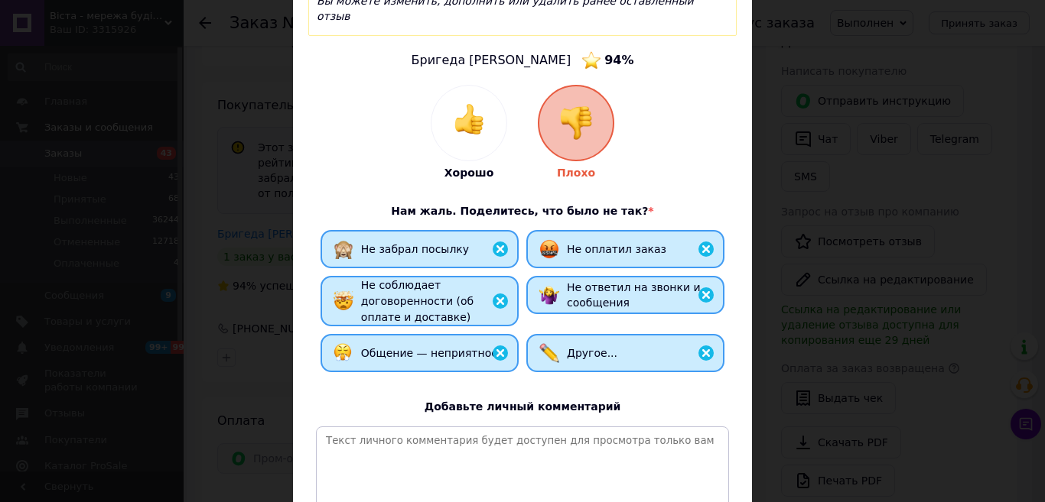
scroll to position [295, 0]
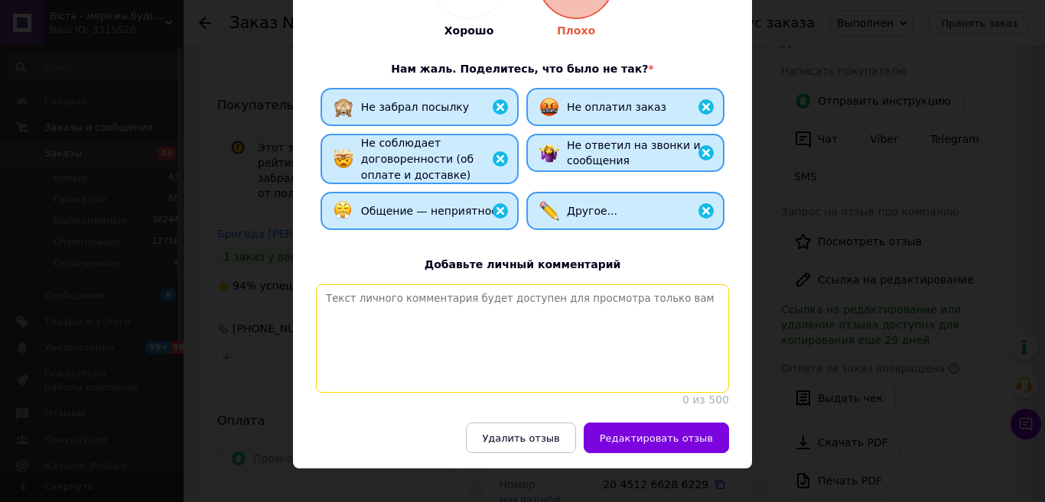
click at [415, 288] on textarea at bounding box center [522, 339] width 413 height 109
click at [364, 285] on textarea "[PERSON_NAME] відгуки про продавця" at bounding box center [522, 339] width 413 height 109
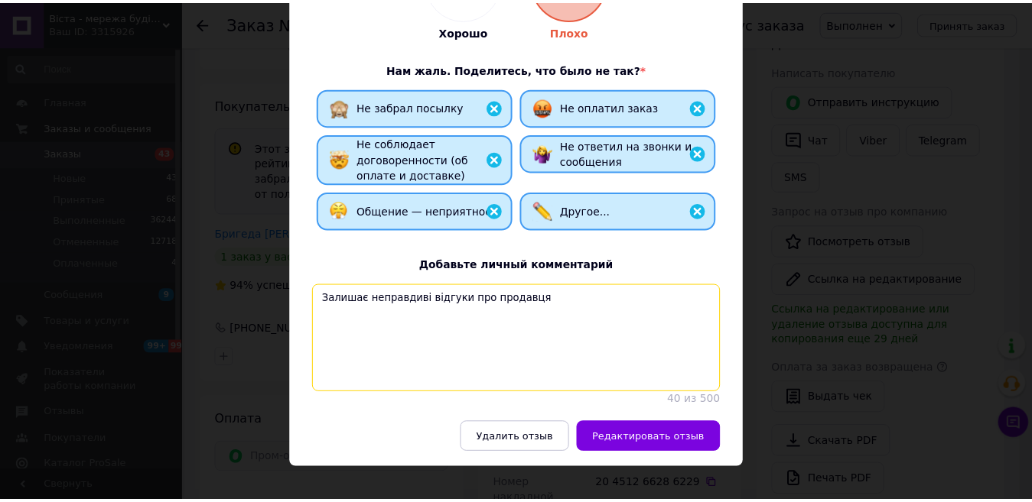
scroll to position [219, 0]
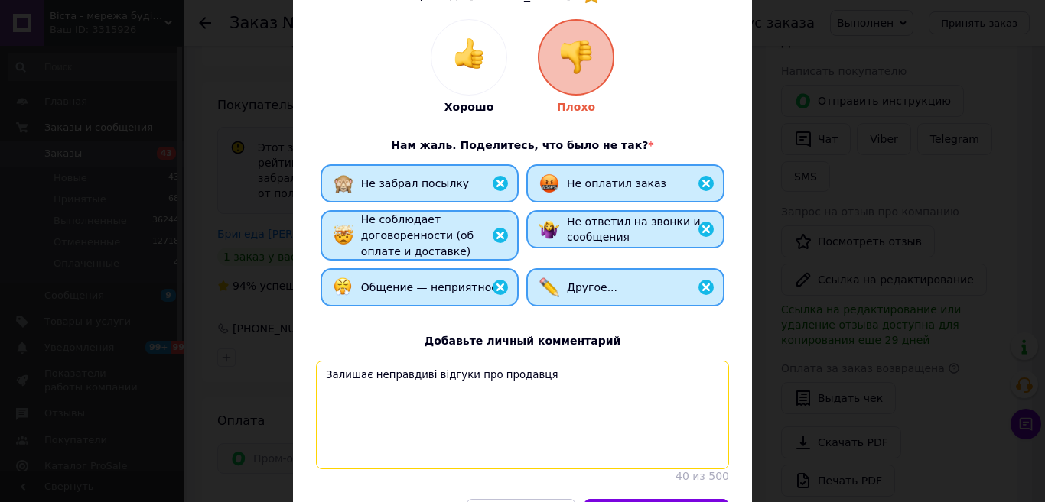
click at [536, 361] on textarea "Залишає неправдиві відгуки про продавця" at bounding box center [522, 415] width 413 height 109
type textarea "Залишає неправдиві відгуки про продавця, коли має притензії до поштової служви"
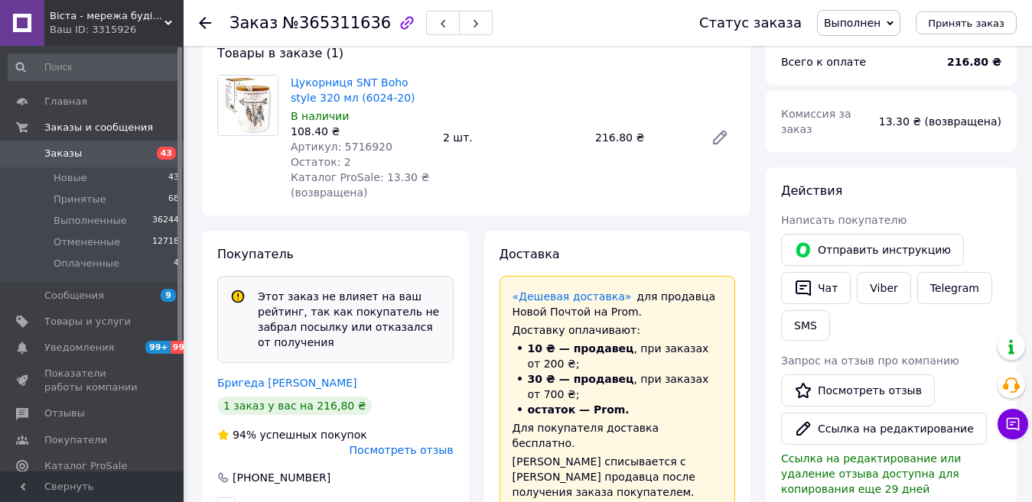
scroll to position [165, 0]
click at [82, 411] on span "Отзывы" at bounding box center [92, 414] width 97 height 14
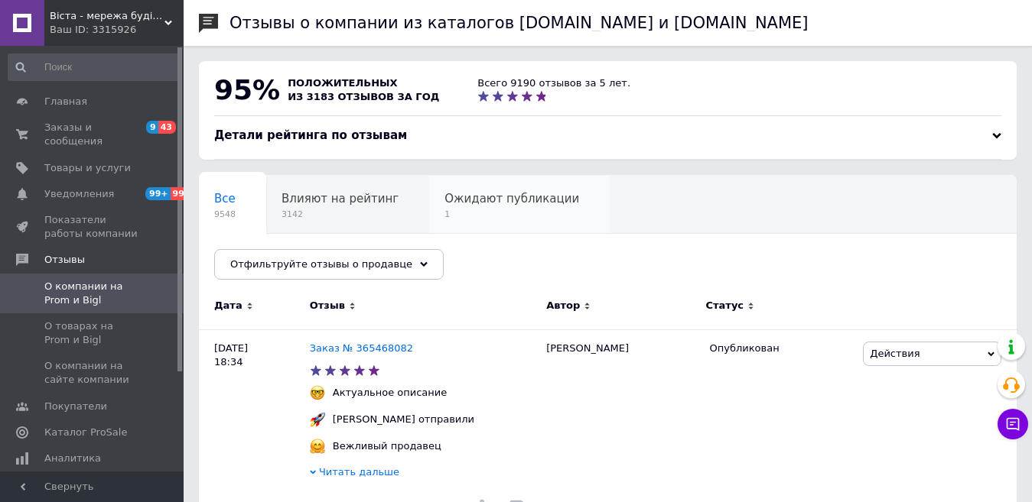
click at [482, 208] on div "Ожидают публикации 1" at bounding box center [519, 205] width 181 height 58
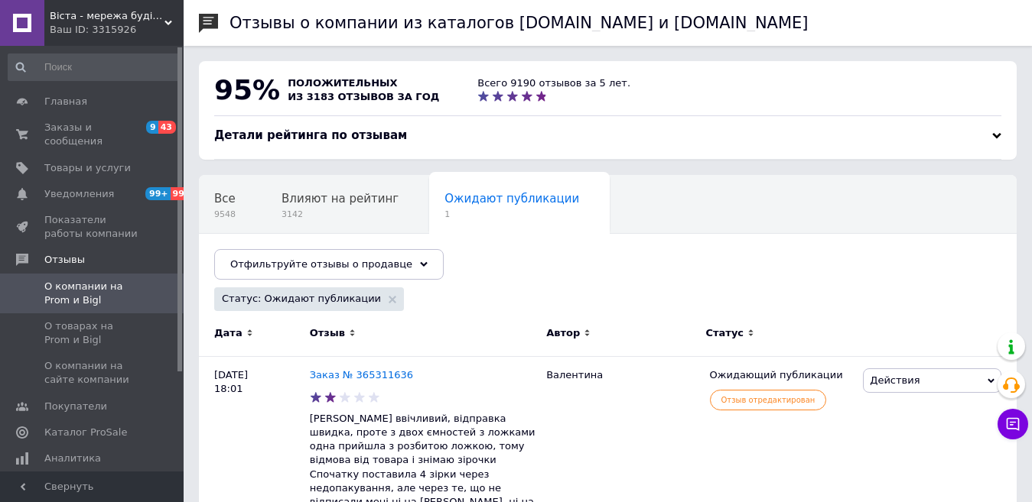
scroll to position [154, 0]
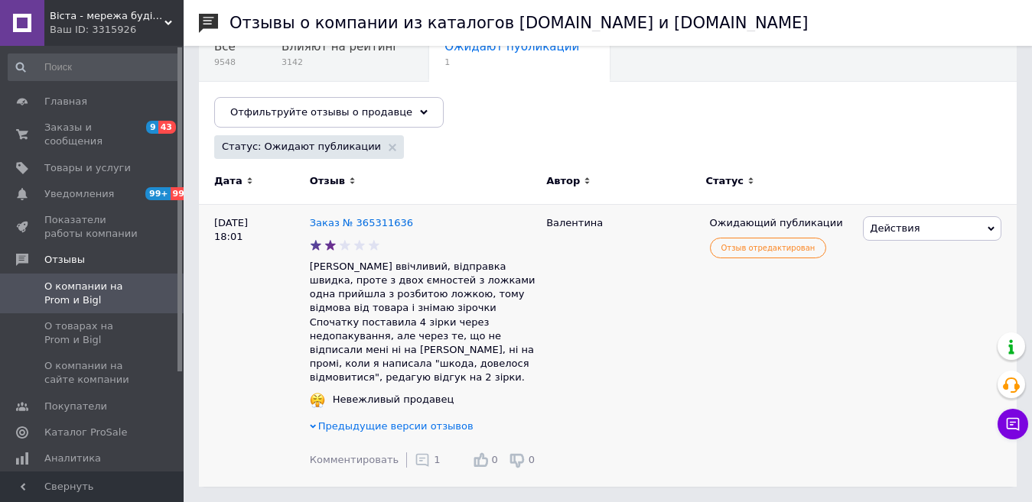
click at [922, 233] on span "Действия" at bounding box center [932, 228] width 138 height 24
click at [914, 304] on li "Опубликовать" at bounding box center [931, 301] width 137 height 21
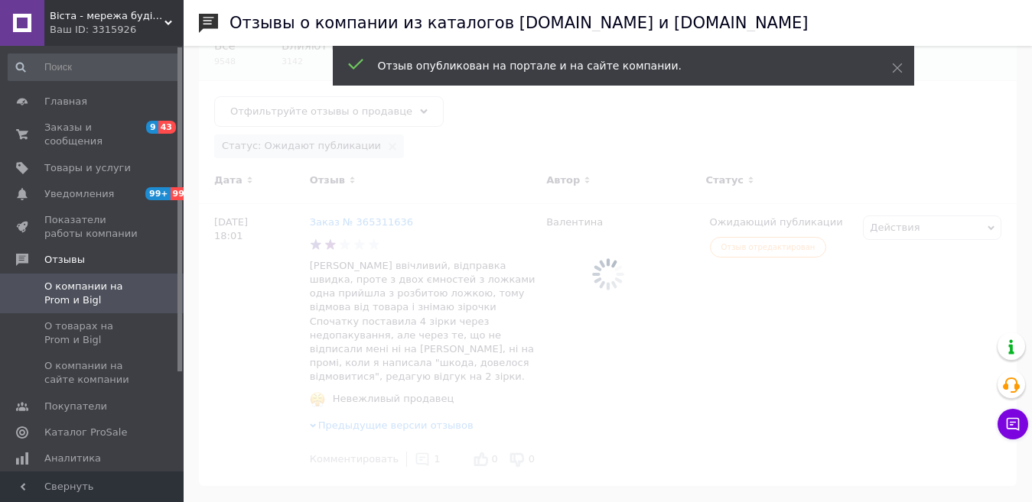
scroll to position [112, 0]
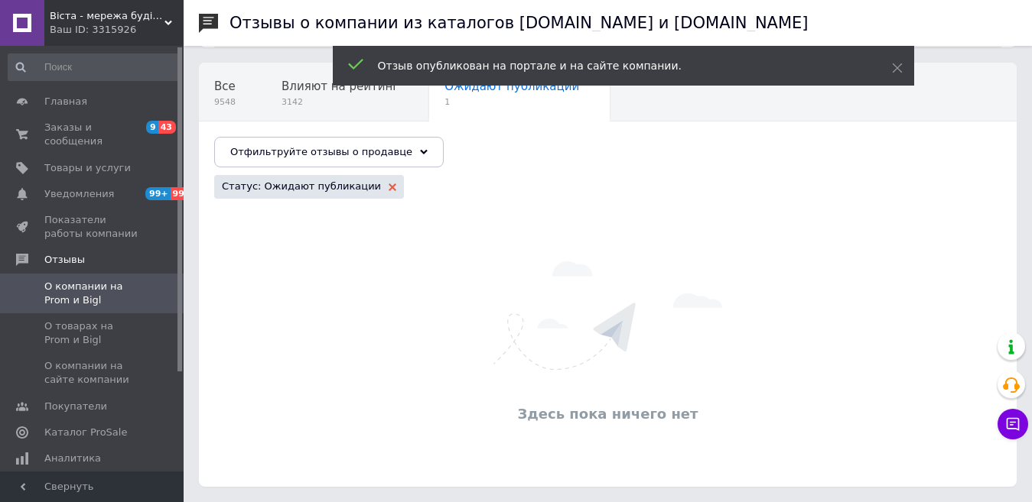
click at [389, 190] on icon at bounding box center [393, 188] width 8 height 8
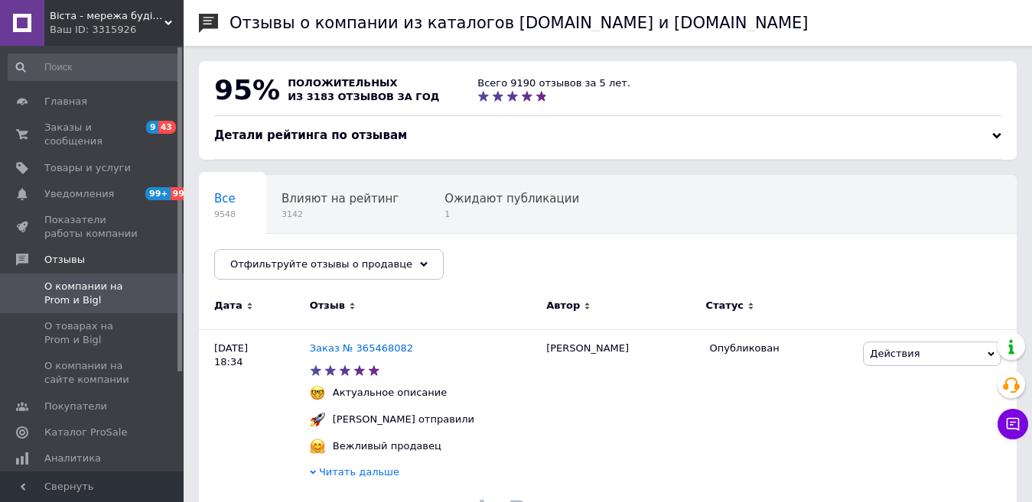
click at [238, 208] on div "Все 9548" at bounding box center [232, 205] width 67 height 58
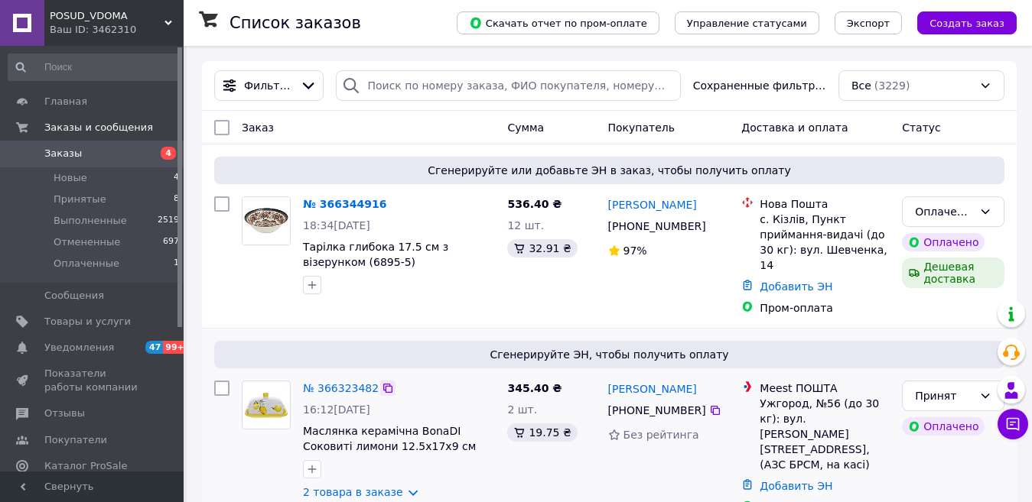
click at [383, 384] on icon at bounding box center [387, 388] width 9 height 9
click at [391, 203] on icon at bounding box center [395, 204] width 9 height 9
